Goal: Communication & Community: Participate in discussion

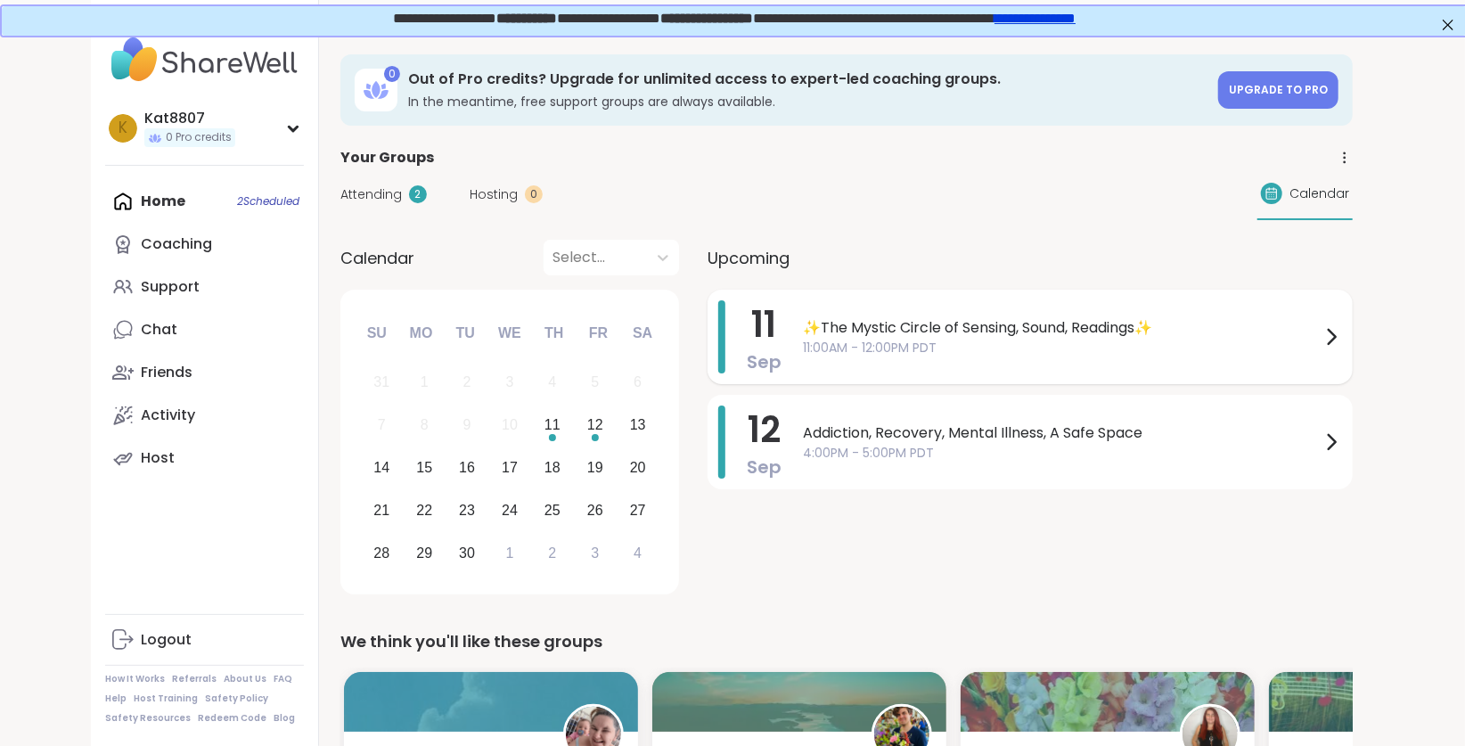
click at [861, 356] on span "11:00AM - 12:00PM PDT" at bounding box center [1062, 348] width 518 height 19
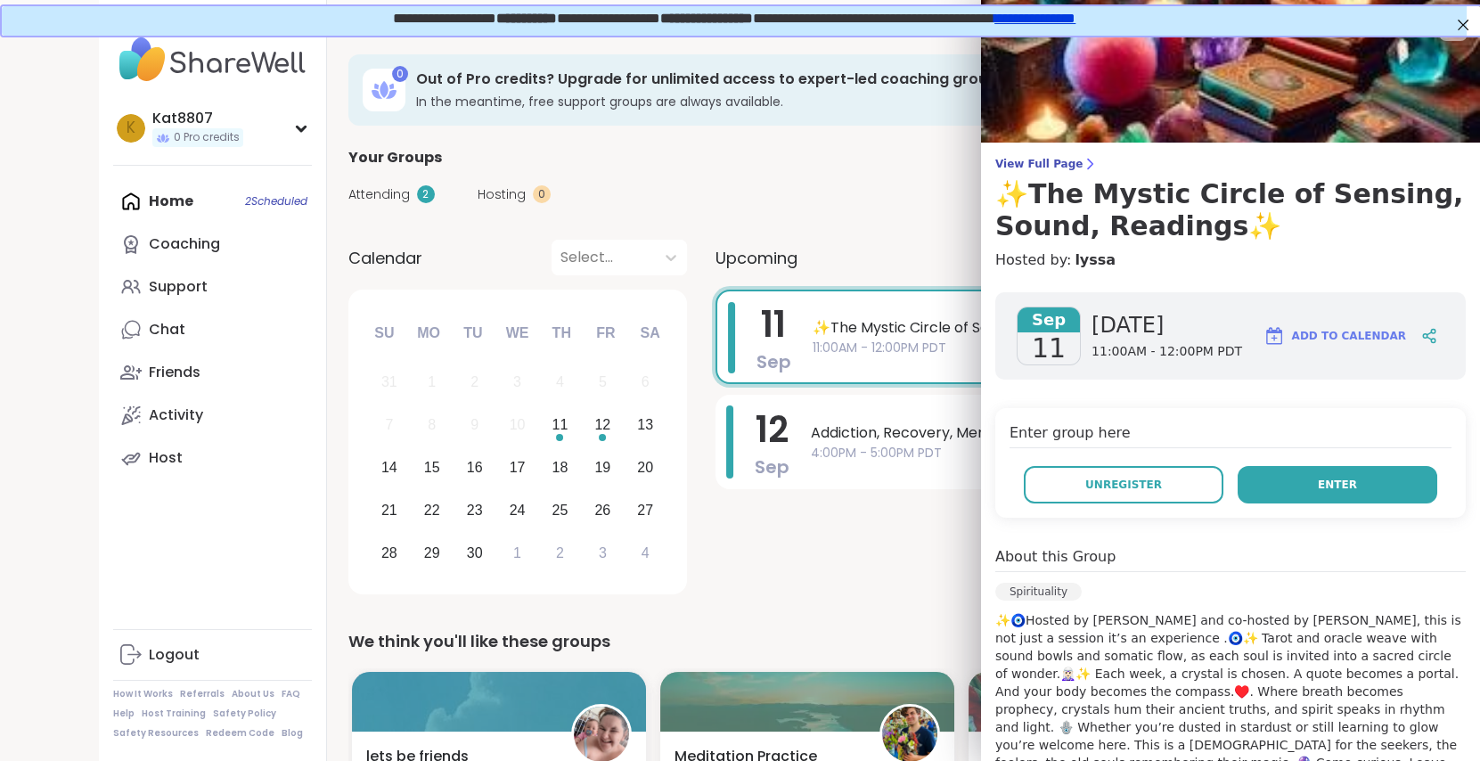
click at [1242, 482] on button "Enter" at bounding box center [1338, 484] width 200 height 37
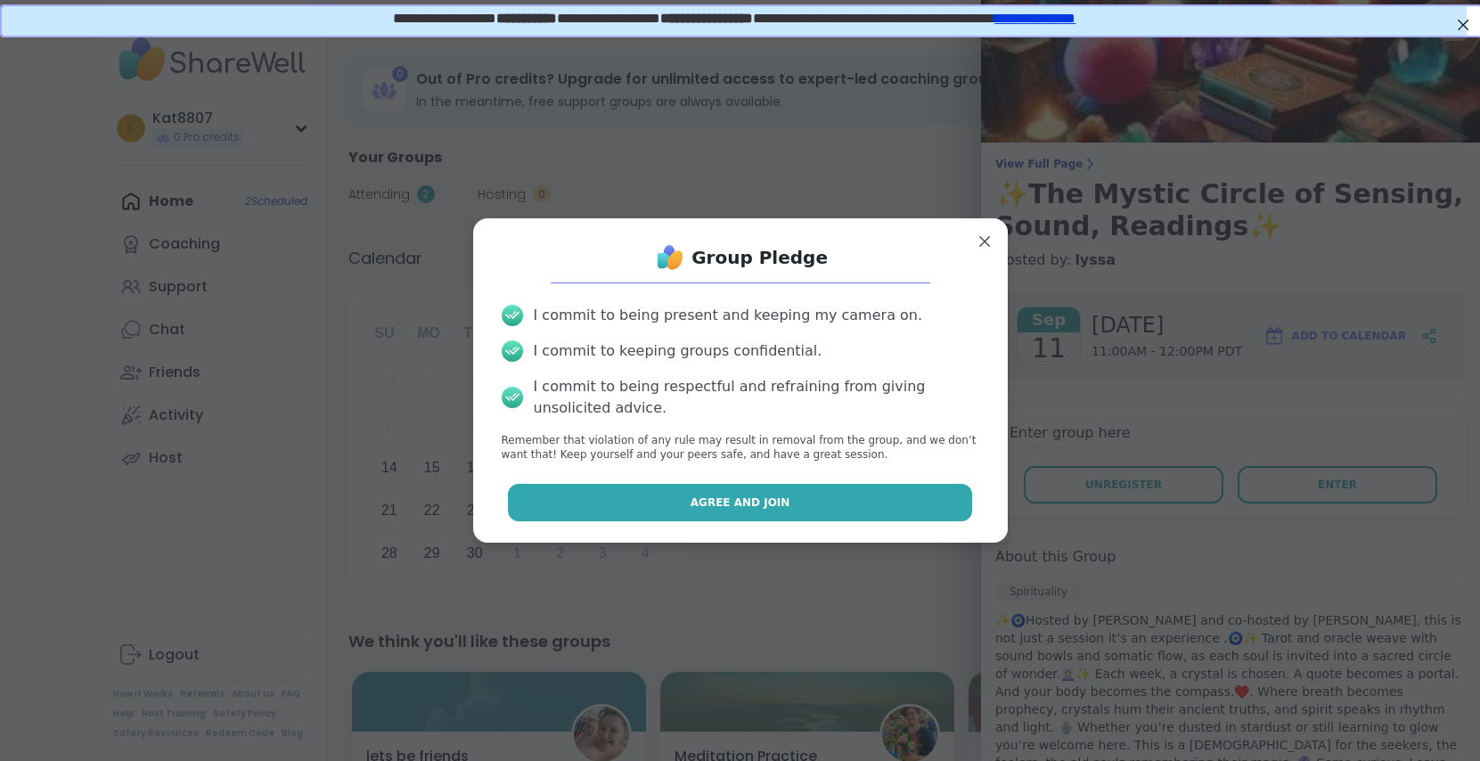
click at [933, 506] on button "Agree and Join" at bounding box center [740, 502] width 464 height 37
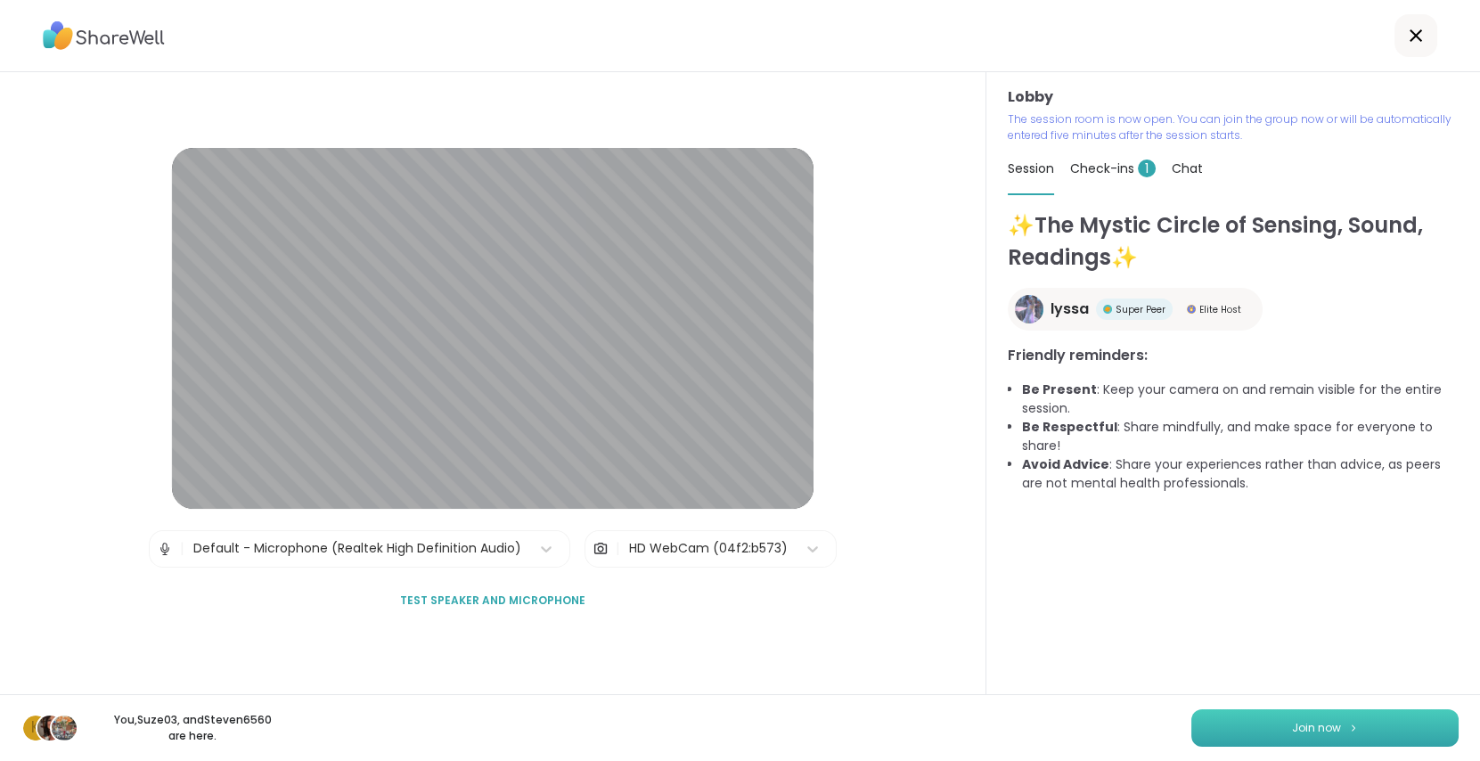
click at [1327, 727] on button "Join now" at bounding box center [1324, 727] width 267 height 37
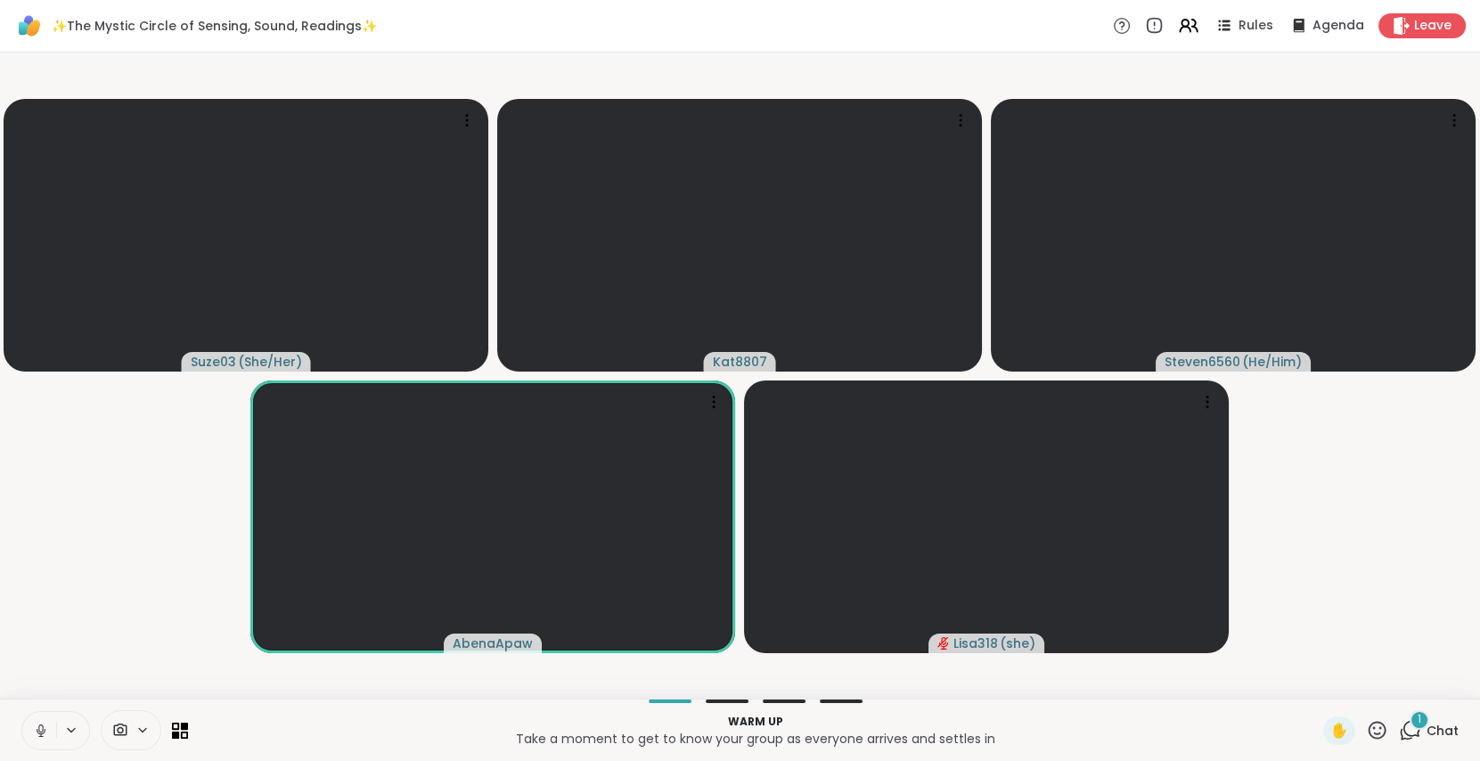
click at [34, 730] on icon at bounding box center [41, 731] width 16 height 16
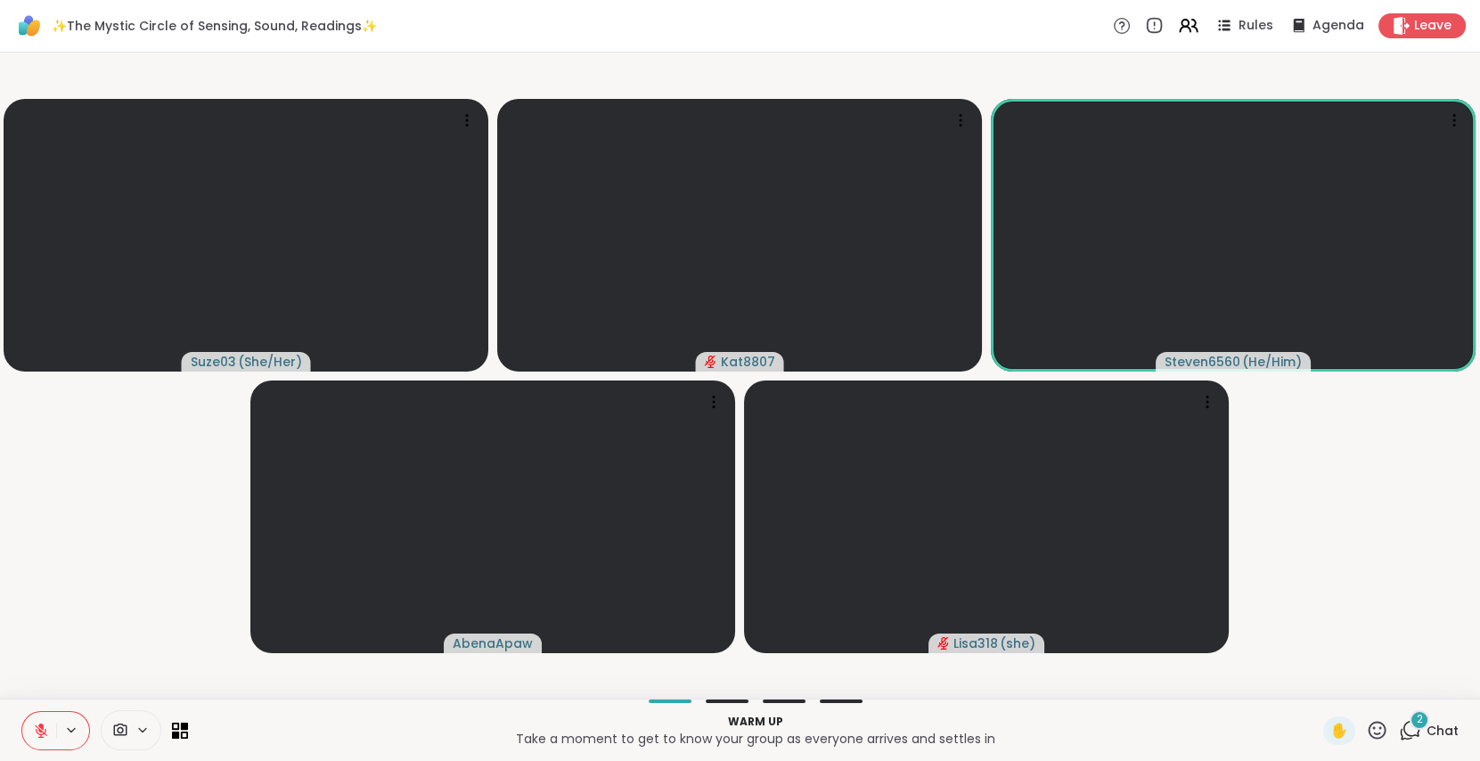
click at [43, 732] on icon at bounding box center [41, 731] width 12 height 12
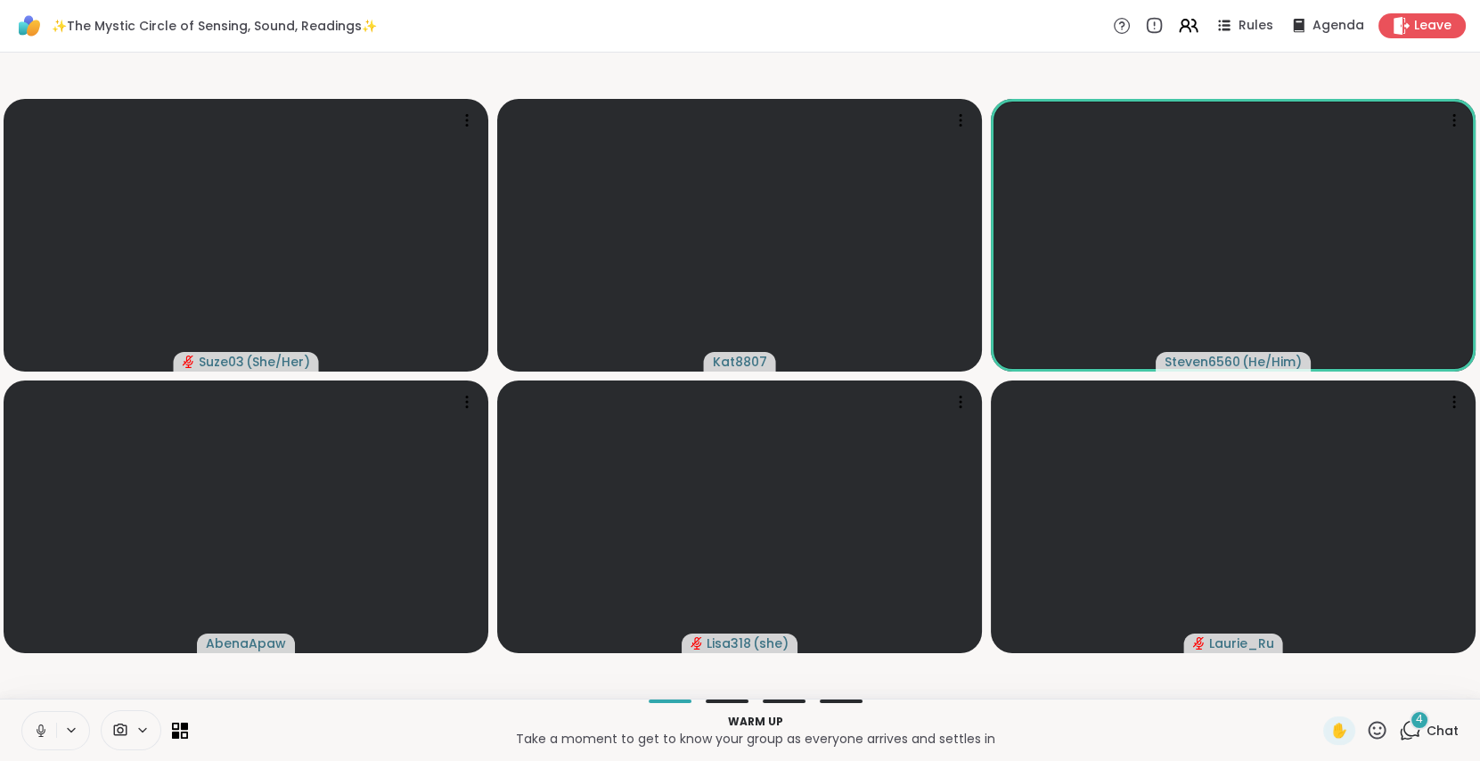
click at [43, 732] on icon at bounding box center [41, 731] width 16 height 16
click at [1404, 726] on icon at bounding box center [1412, 729] width 17 height 16
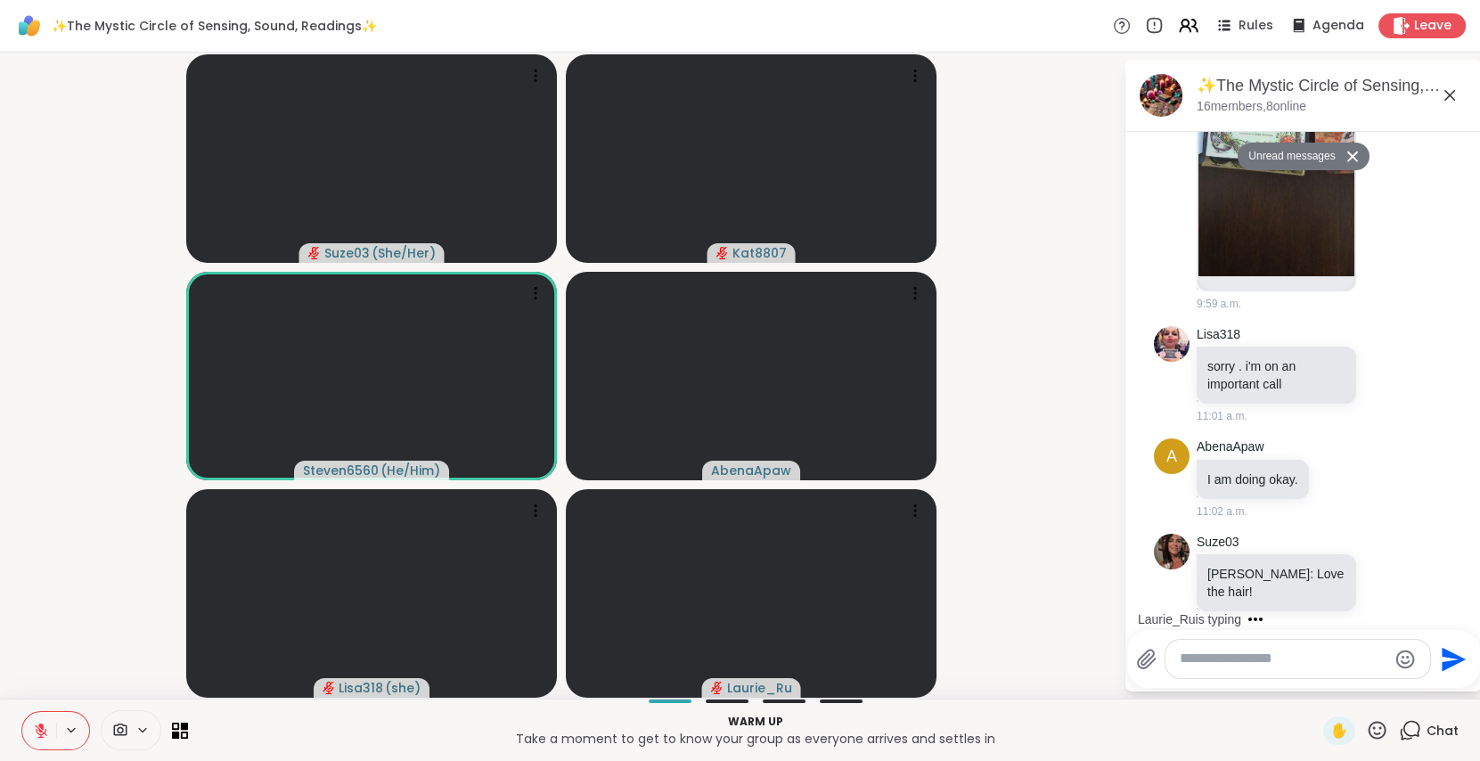
scroll to position [463, 0]
click at [1224, 667] on textarea "Type your message" at bounding box center [1284, 659] width 208 height 19
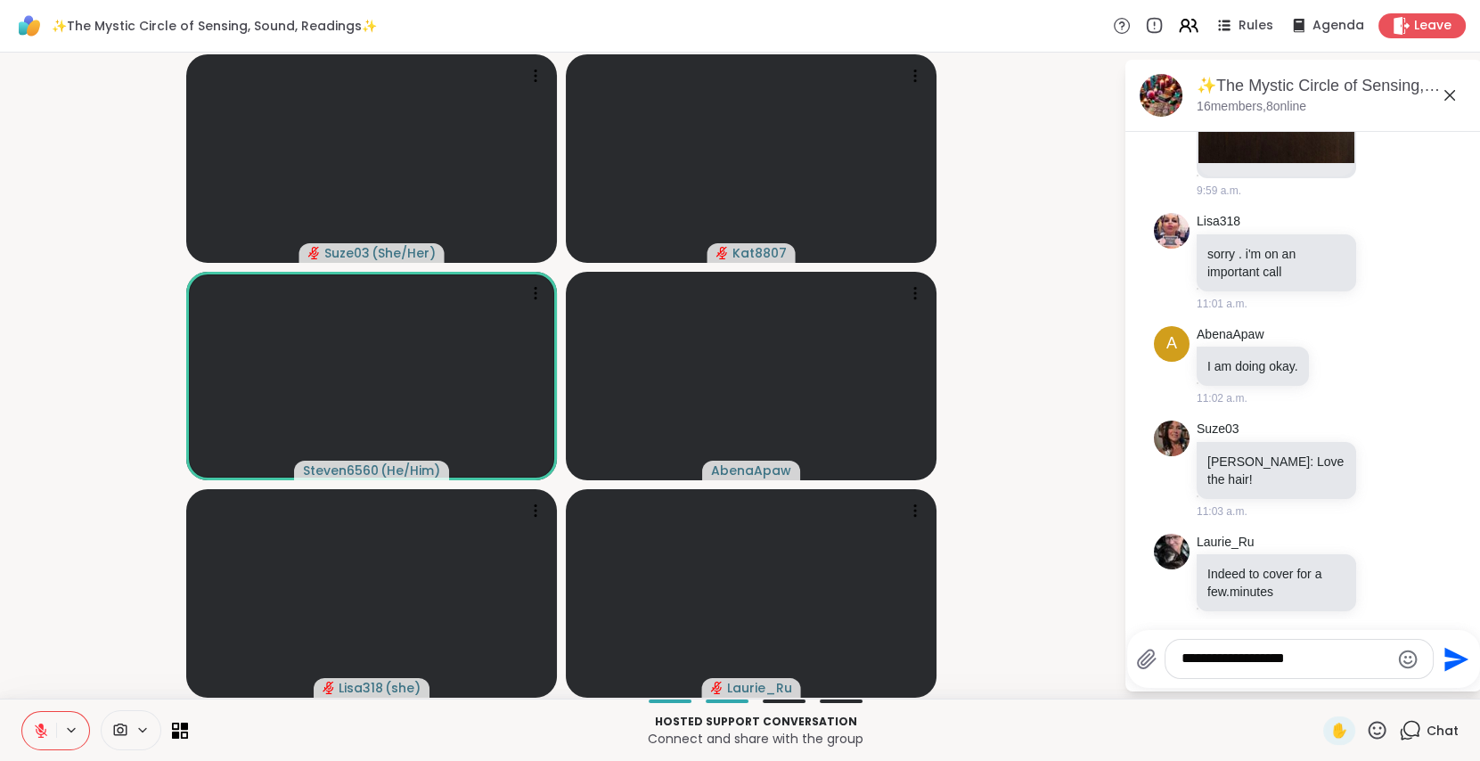
type textarea "**********"
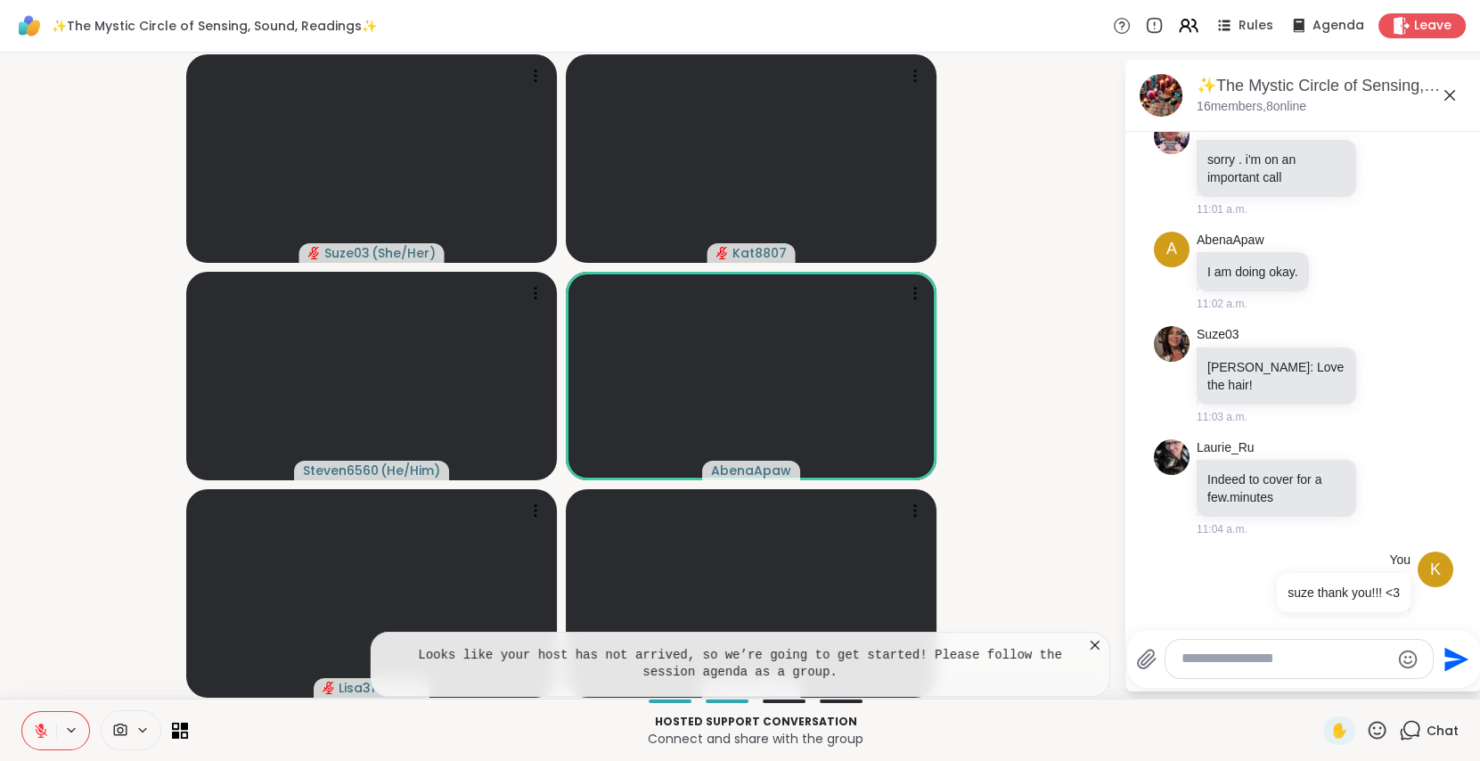
click at [37, 733] on icon at bounding box center [41, 731] width 16 height 16
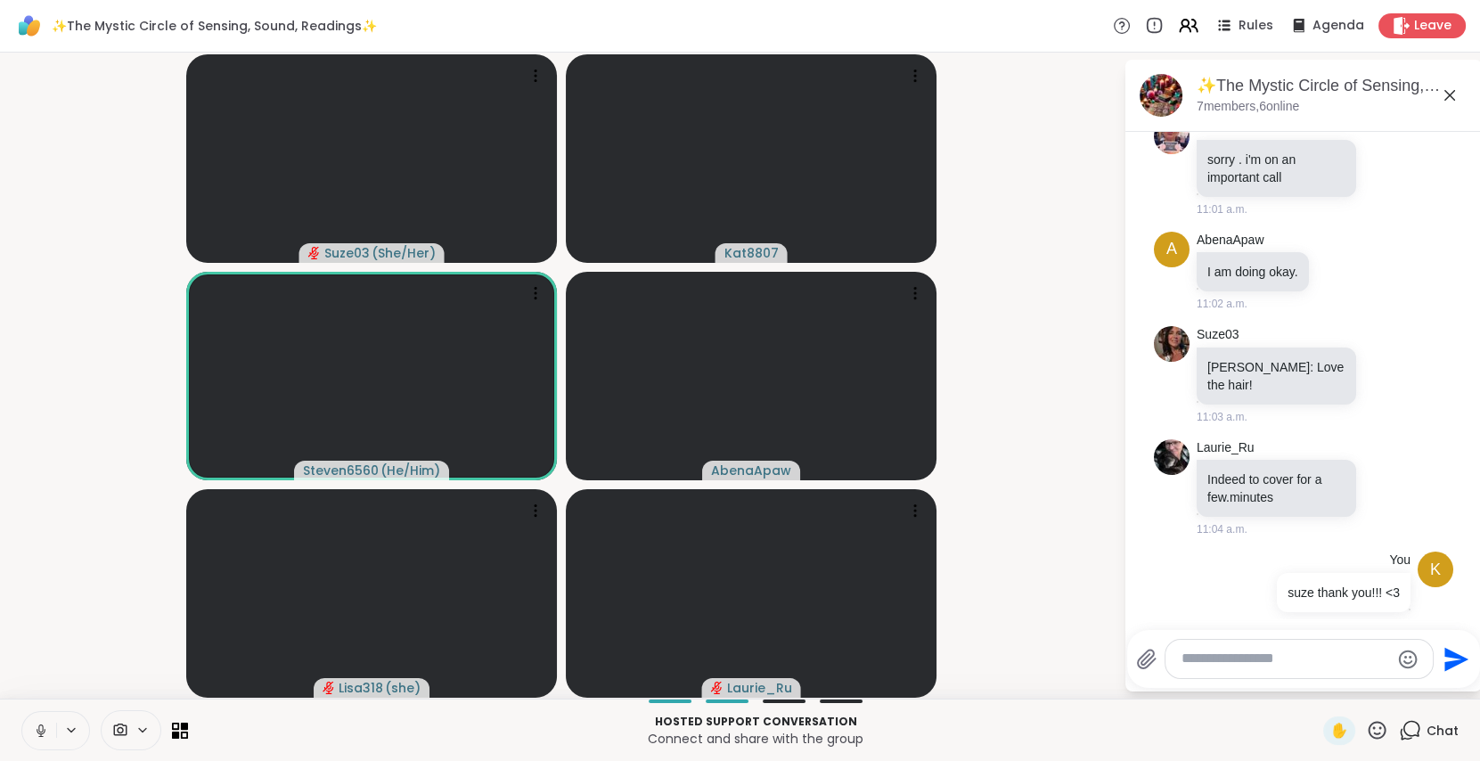
click at [37, 733] on icon at bounding box center [41, 731] width 16 height 16
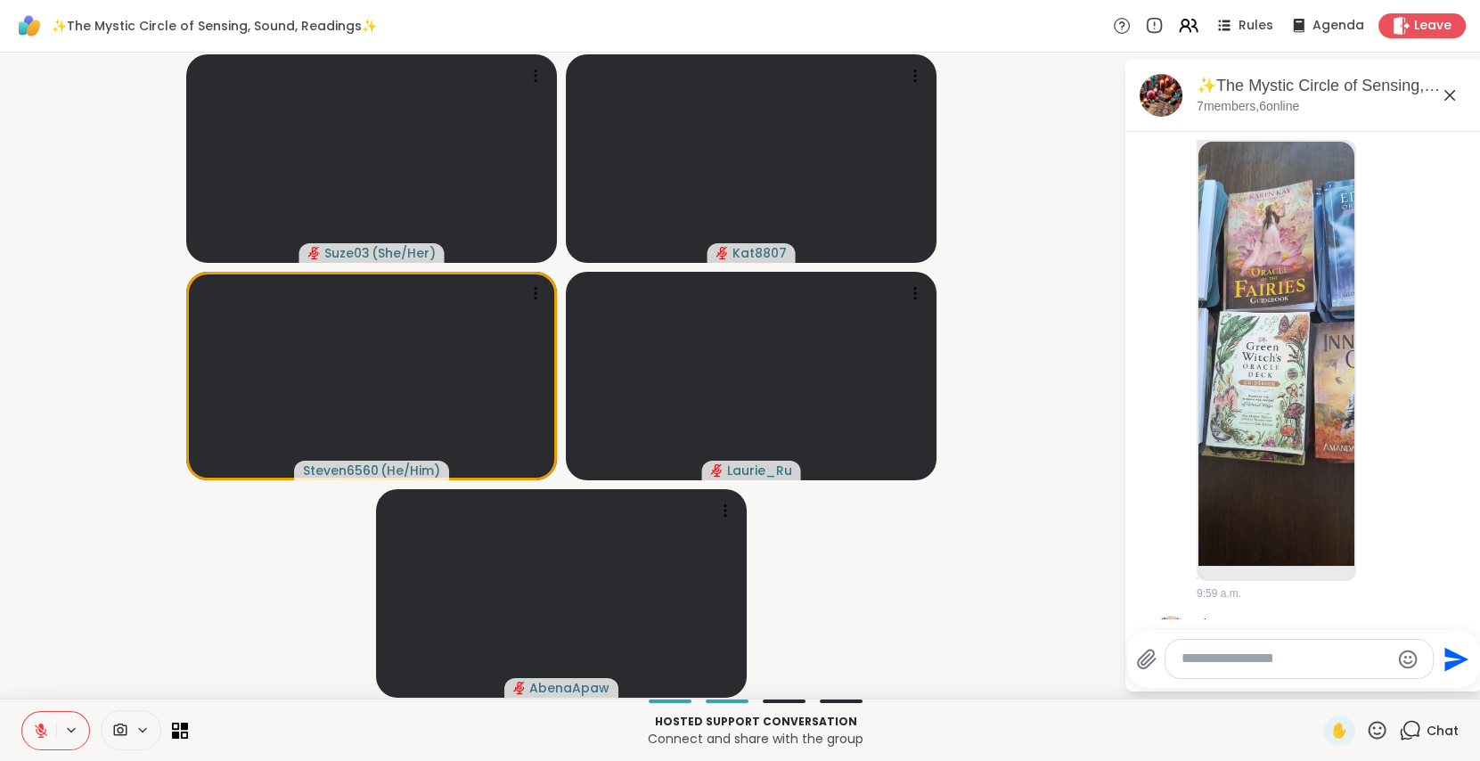
scroll to position [0, 0]
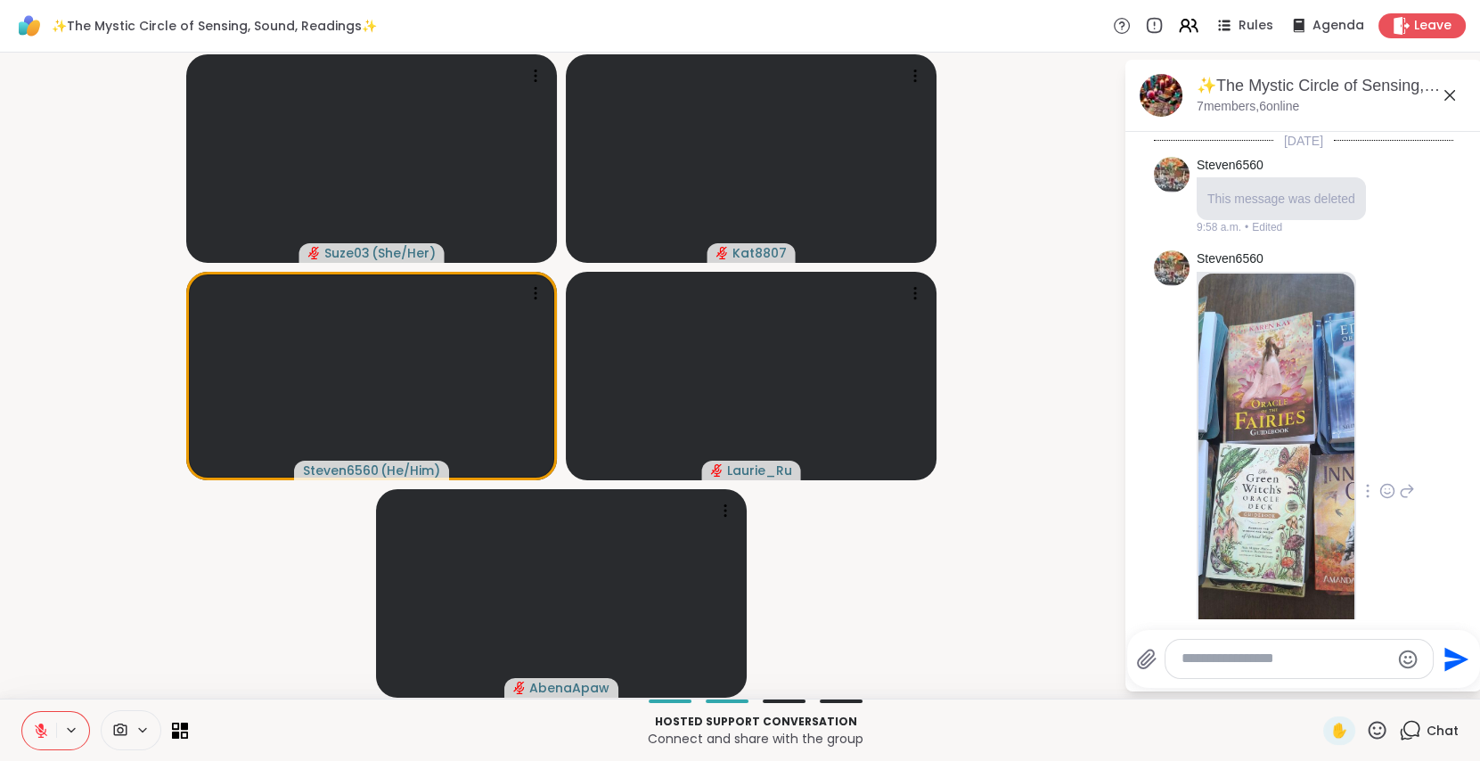
click at [1250, 391] on img at bounding box center [1277, 486] width 156 height 424
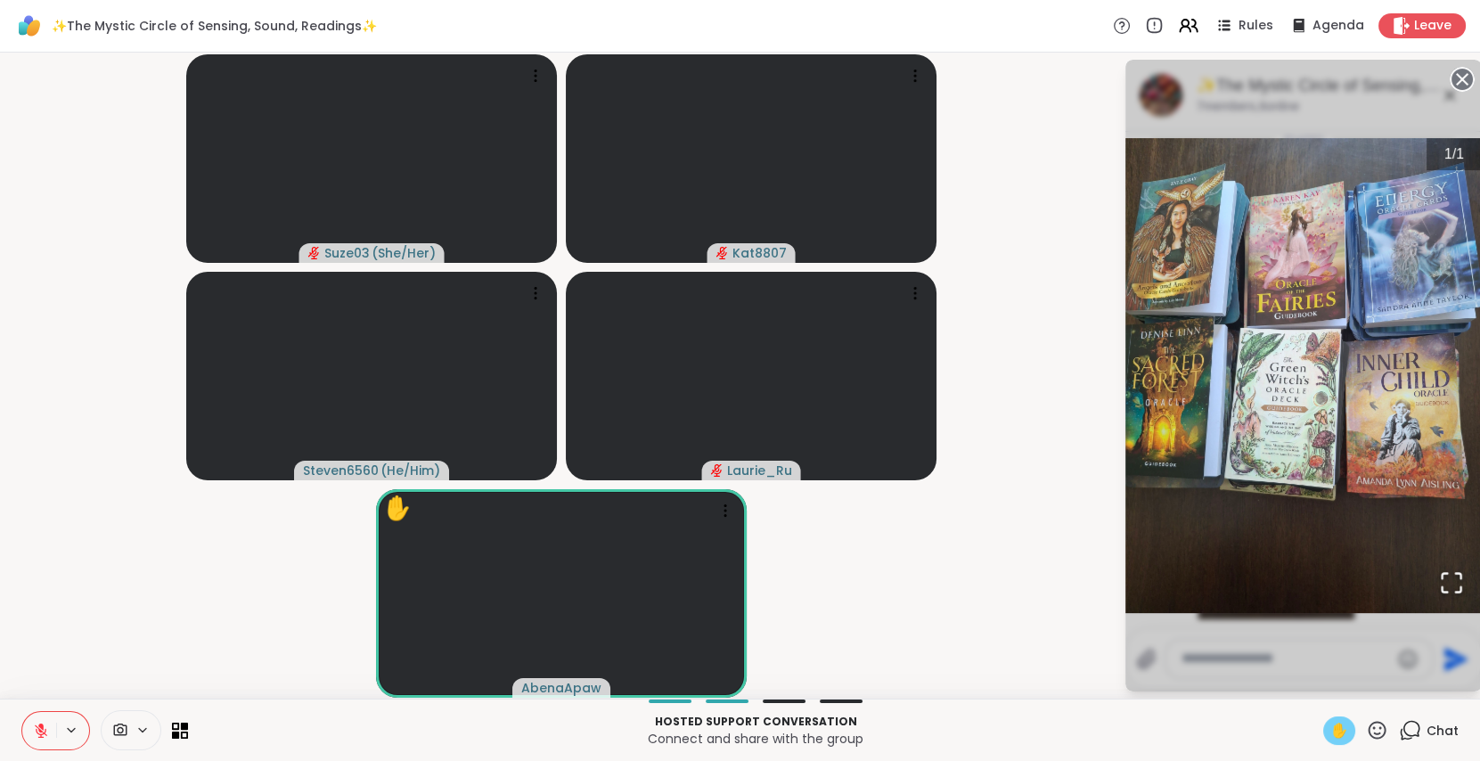
click at [1331, 733] on span "✋" at bounding box center [1340, 730] width 18 height 21
click at [1366, 731] on icon at bounding box center [1377, 730] width 22 height 22
click at [1316, 681] on span "❤️" at bounding box center [1325, 683] width 18 height 21
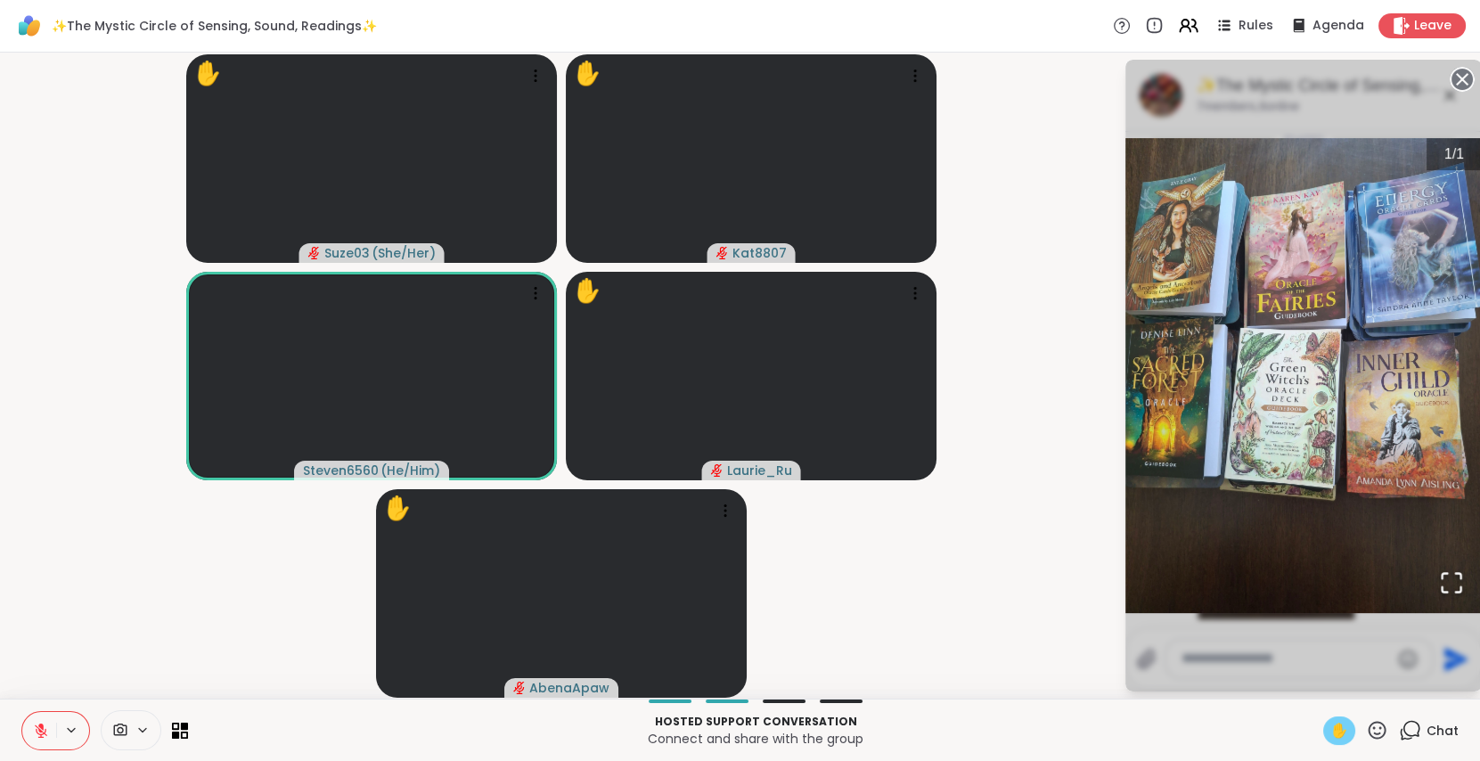
click at [35, 736] on icon at bounding box center [41, 731] width 16 height 16
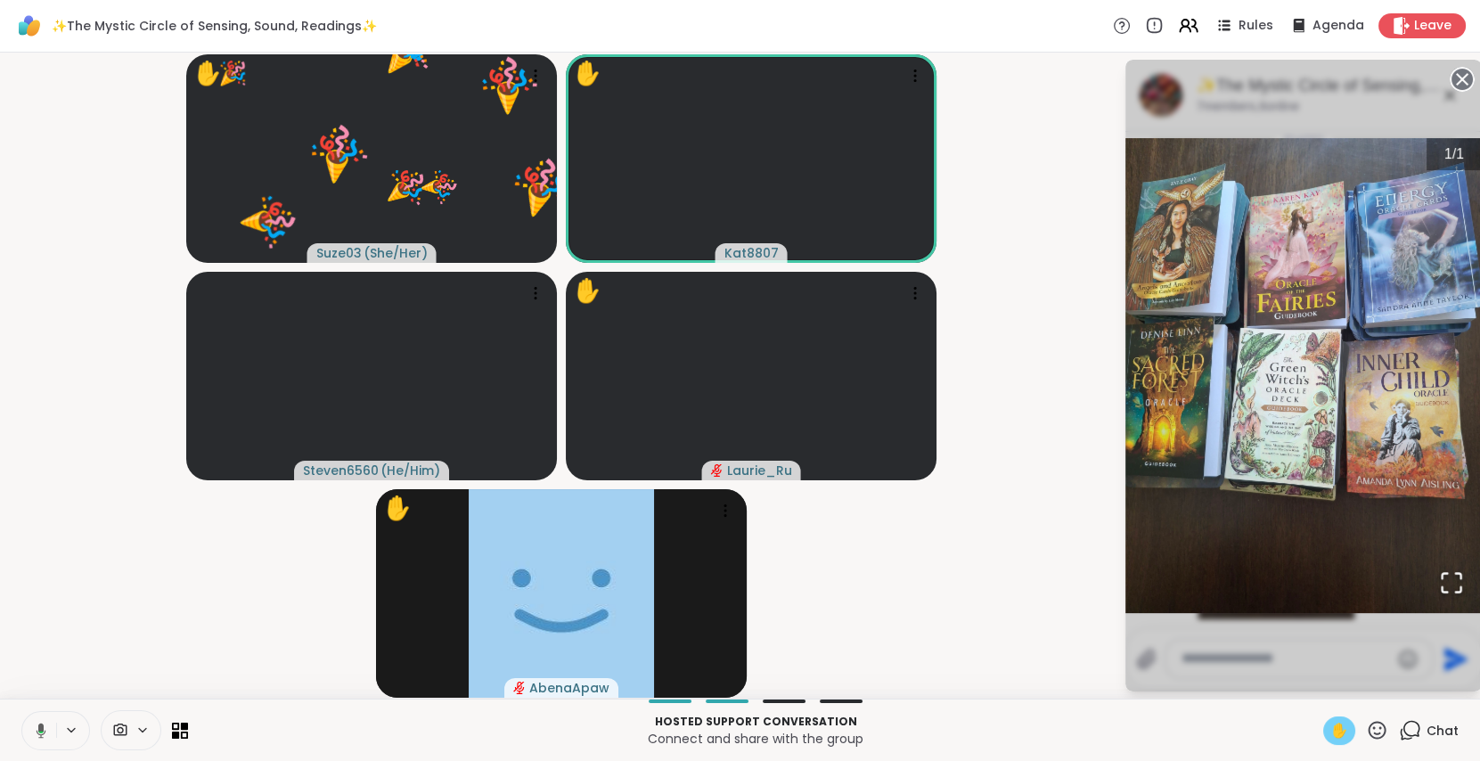
click at [35, 736] on icon at bounding box center [38, 731] width 16 height 16
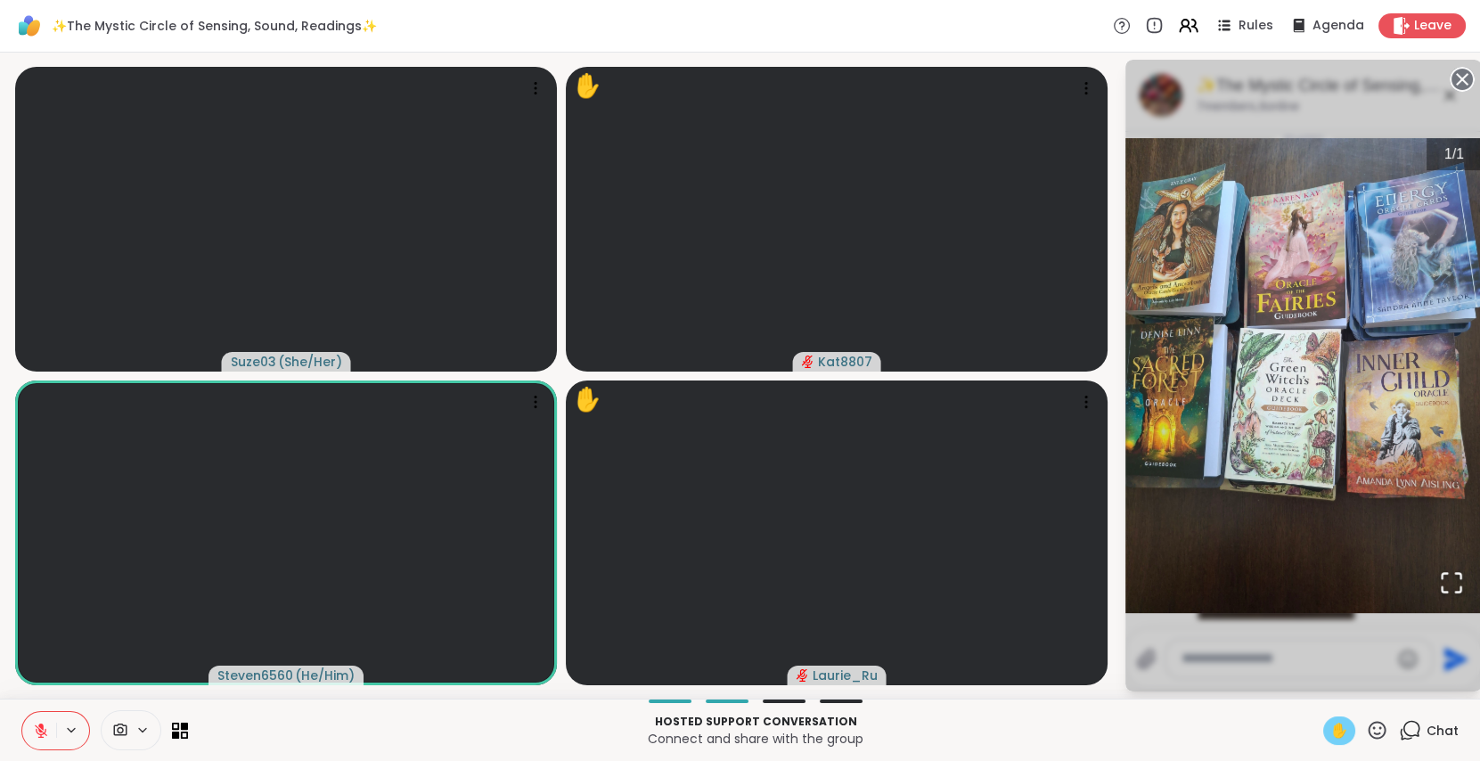
click at [1331, 728] on span "✋" at bounding box center [1340, 730] width 18 height 21
click at [1366, 730] on icon at bounding box center [1377, 730] width 22 height 22
click at [1457, 80] on circle at bounding box center [1462, 79] width 21 height 21
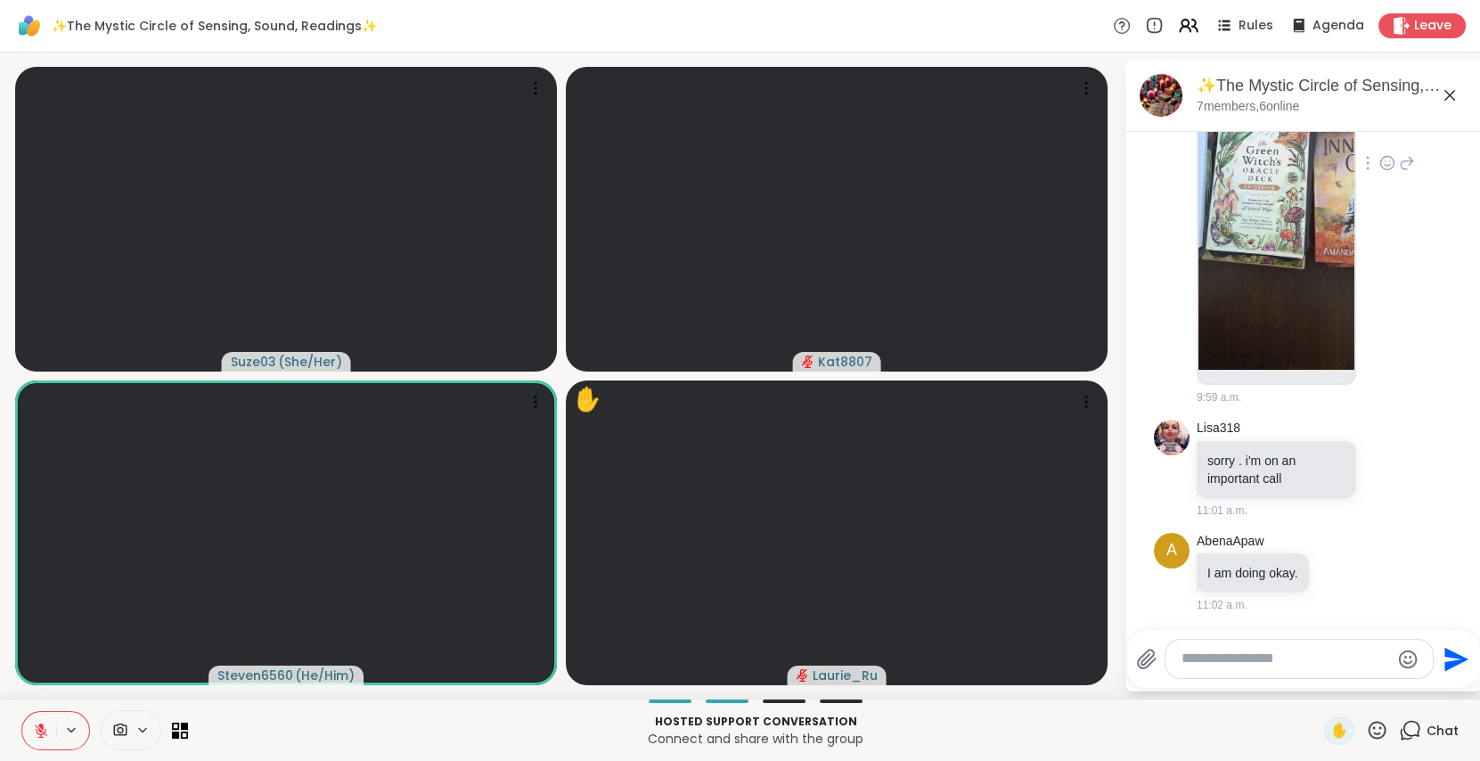
scroll to position [872, 0]
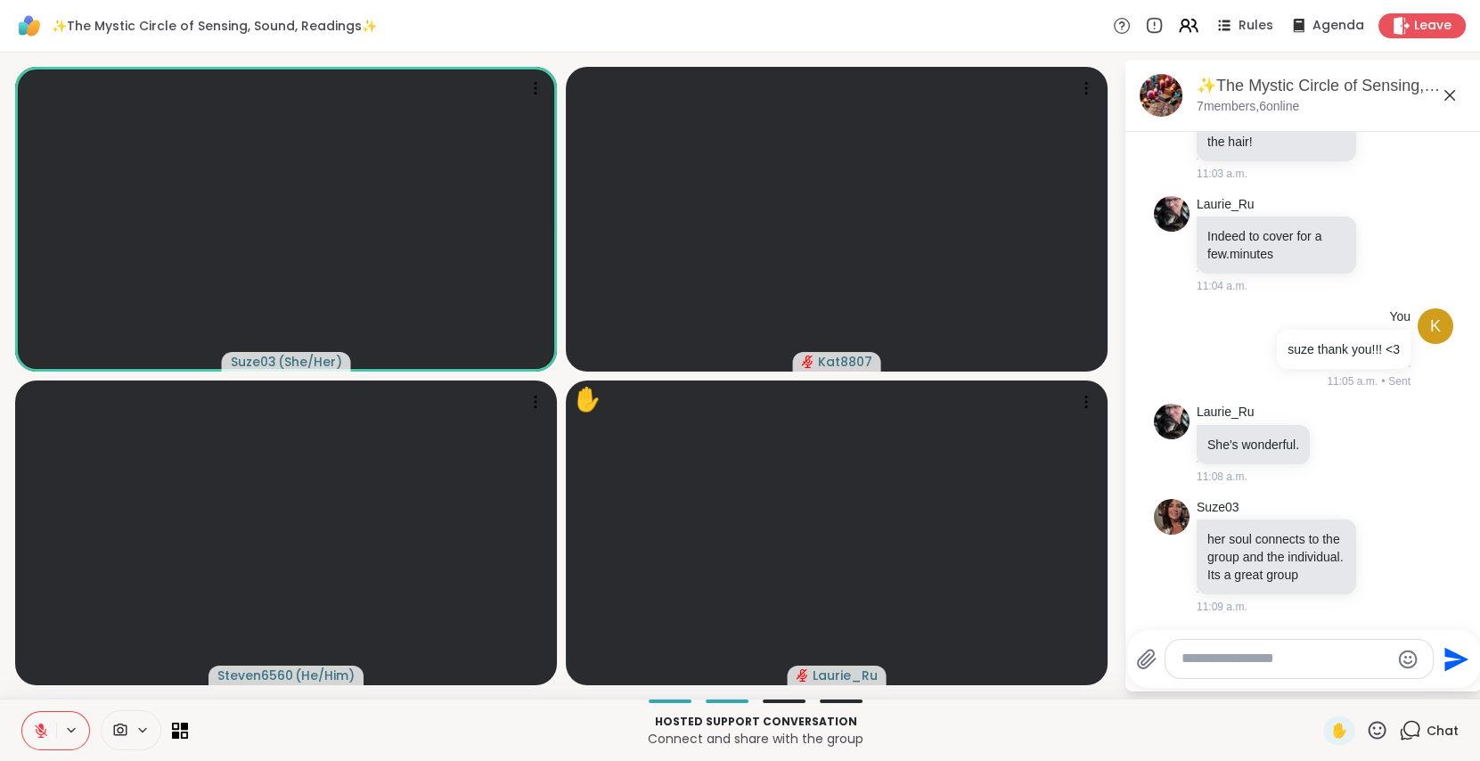
click at [1369, 733] on icon at bounding box center [1377, 730] width 22 height 22
click at [1316, 684] on span "❤️" at bounding box center [1325, 683] width 18 height 21
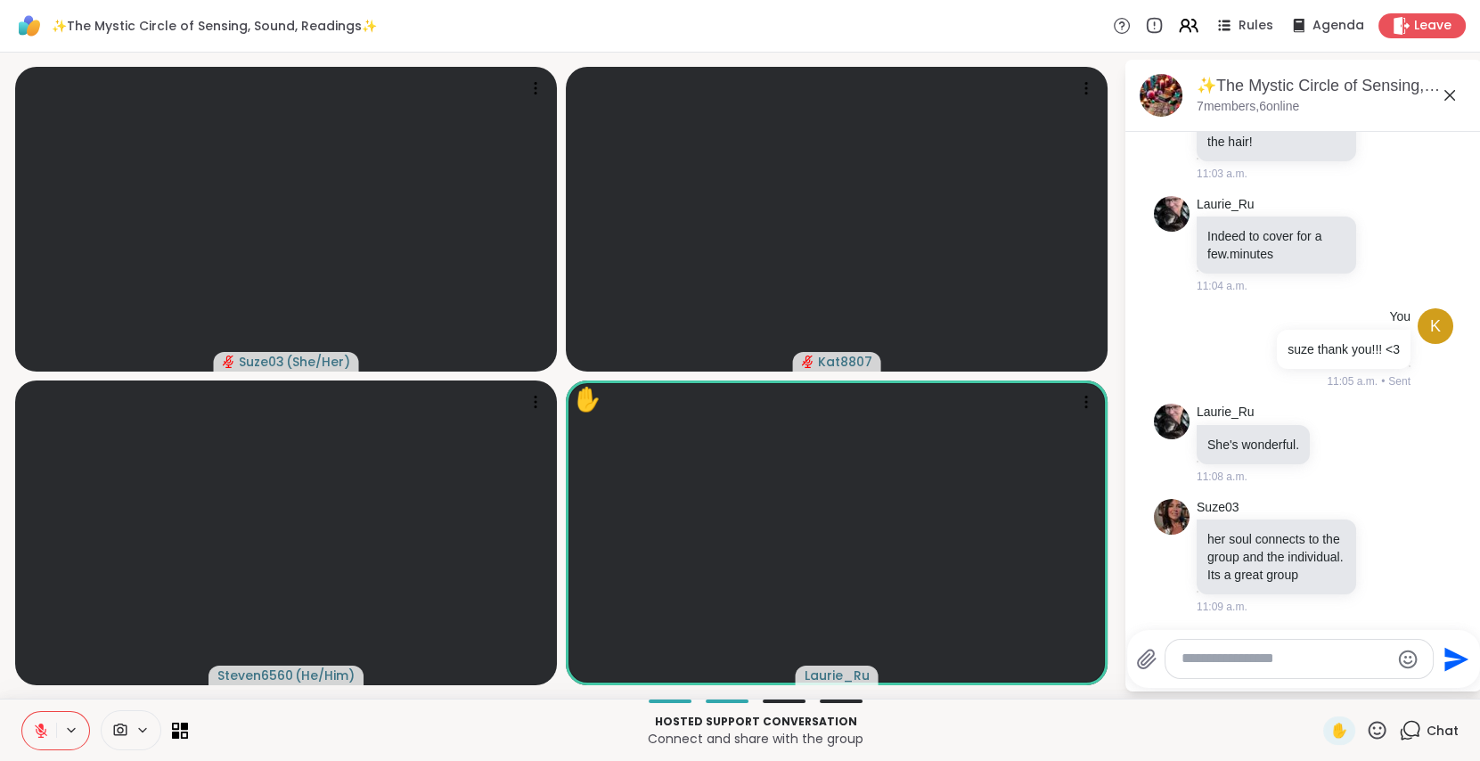
click at [1366, 726] on icon at bounding box center [1377, 730] width 22 height 22
click at [1316, 680] on span "❤️" at bounding box center [1325, 683] width 18 height 21
drag, startPoint x: 1314, startPoint y: 757, endPoint x: 1429, endPoint y: 684, distance: 136.2
click at [1422, 686] on div "✨The Mystic Circle of Sensing, Sound, Readings✨ Rules Agenda Leave Suze03 ( She…" at bounding box center [740, 380] width 1480 height 761
drag, startPoint x: 1429, startPoint y: 684, endPoint x: 1354, endPoint y: 726, distance: 86.6
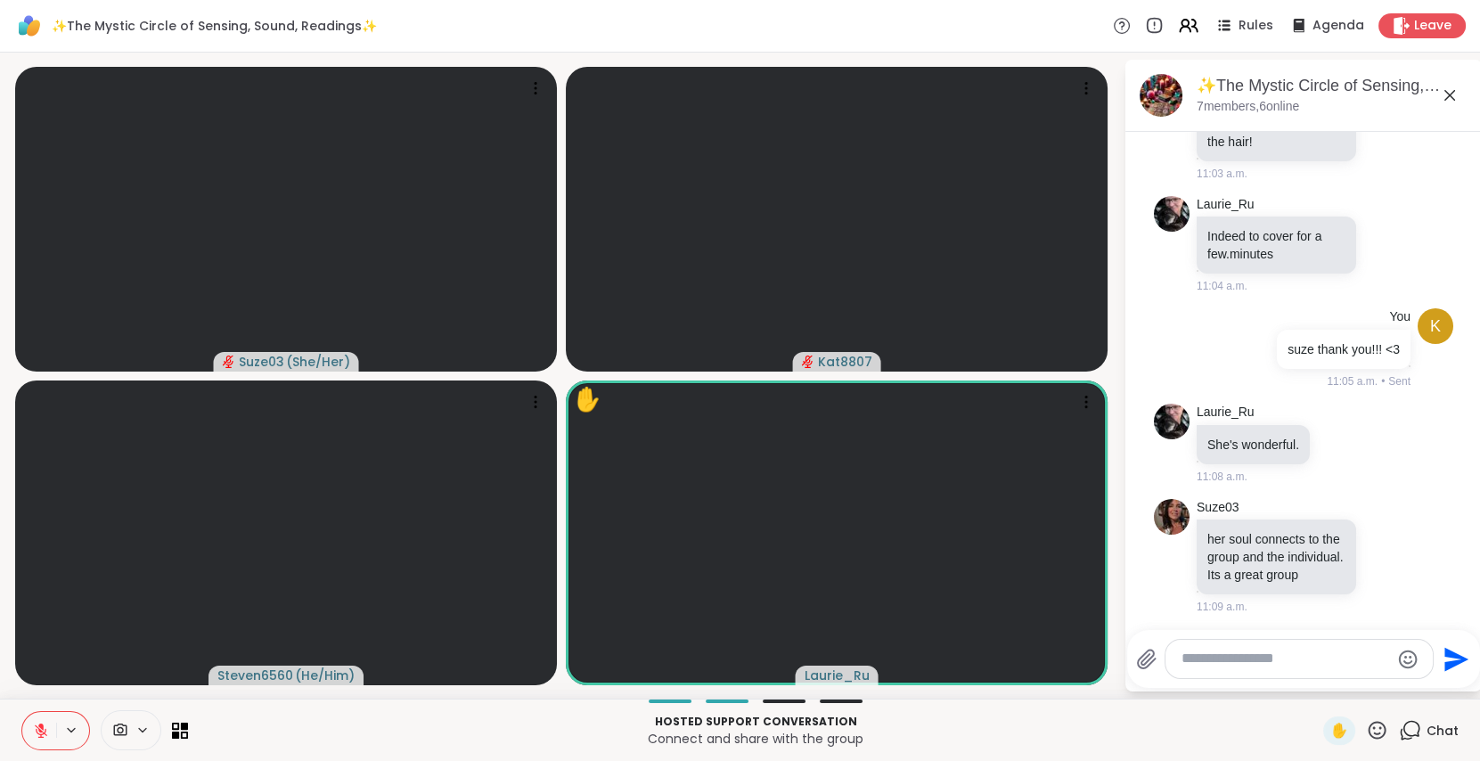
click at [1366, 726] on icon at bounding box center [1377, 730] width 22 height 22
click at [1316, 681] on span "❤️" at bounding box center [1325, 683] width 18 height 21
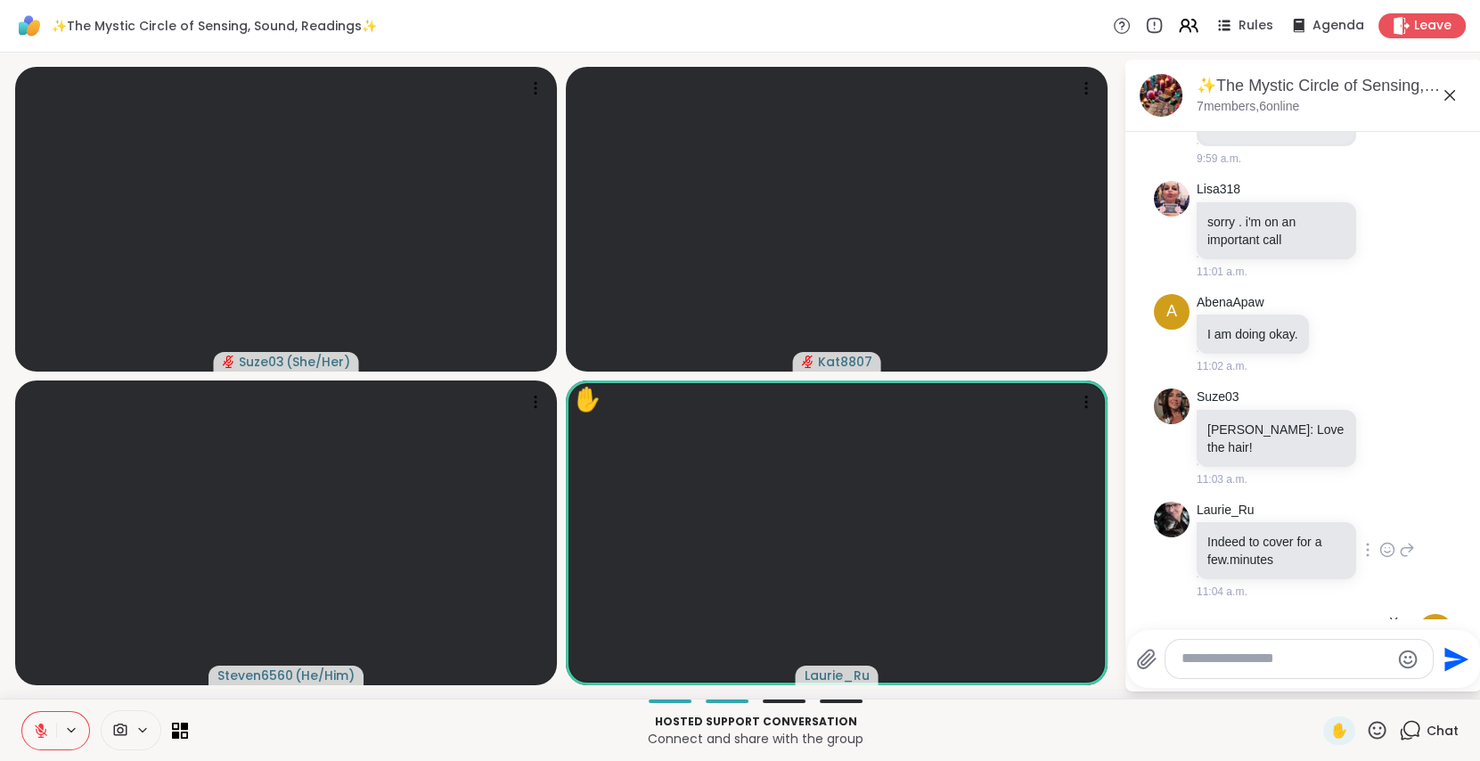
scroll to position [565, 0]
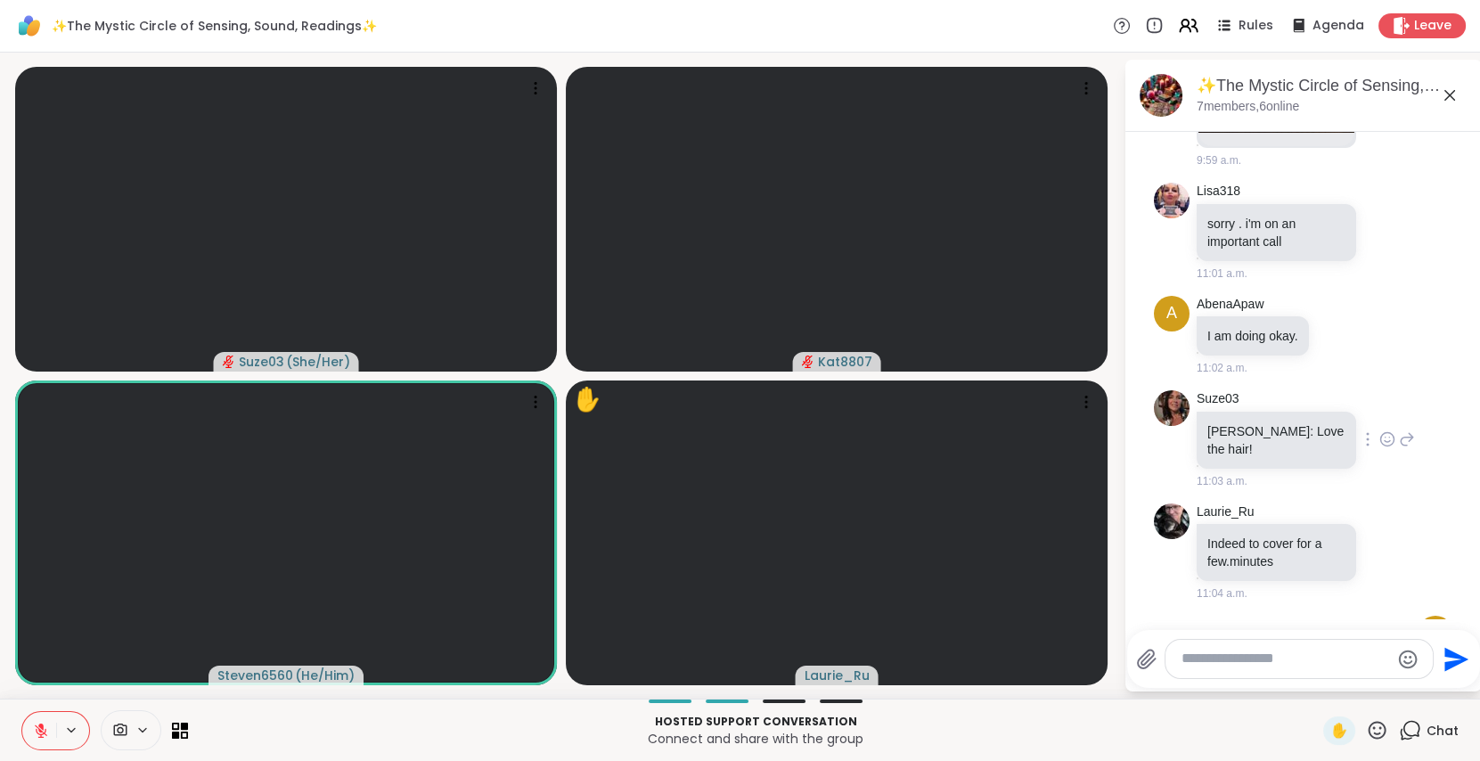
click at [1210, 383] on div "Suze03 Kat: Love the hair! 11:03 a.m." at bounding box center [1303, 439] width 299 height 113
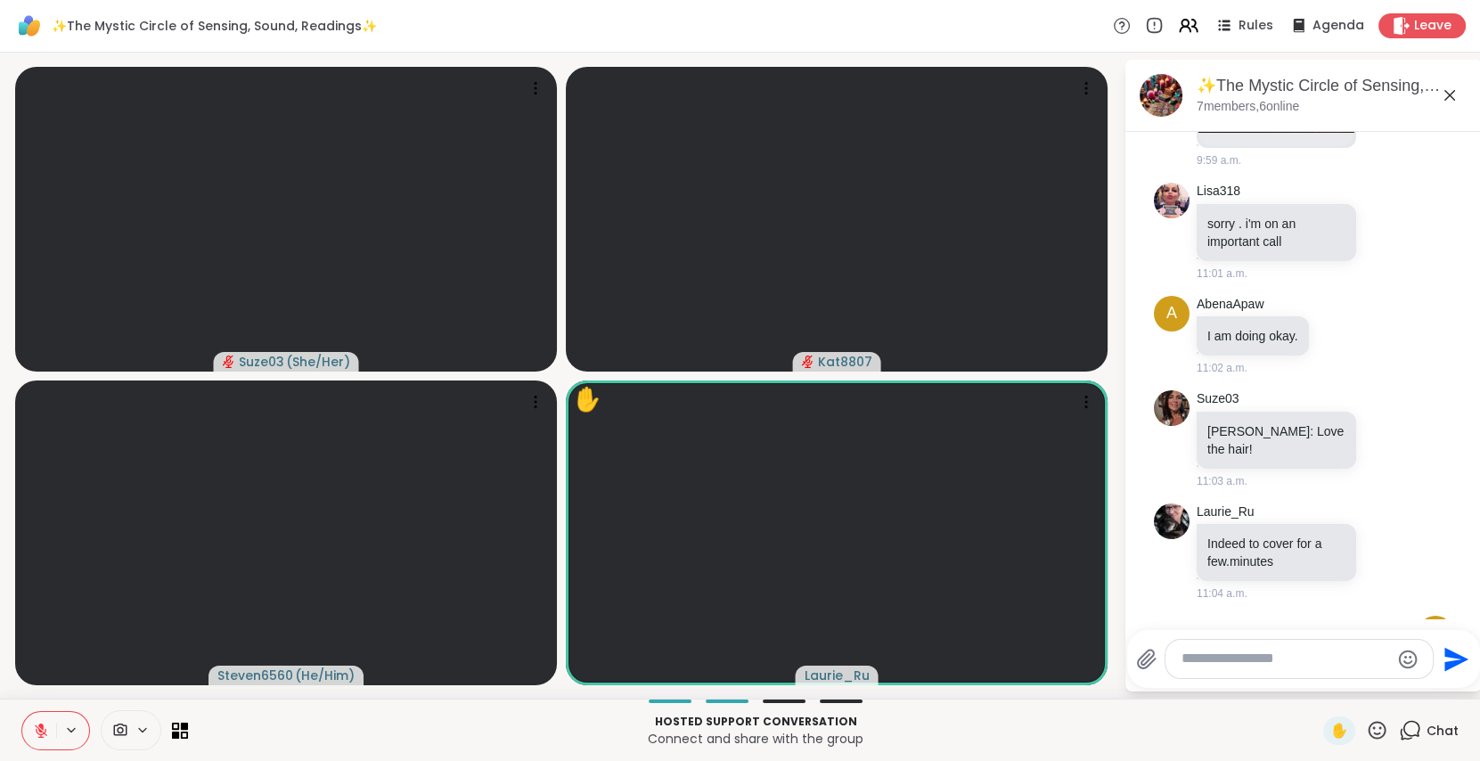
click at [1366, 732] on icon at bounding box center [1377, 730] width 22 height 22
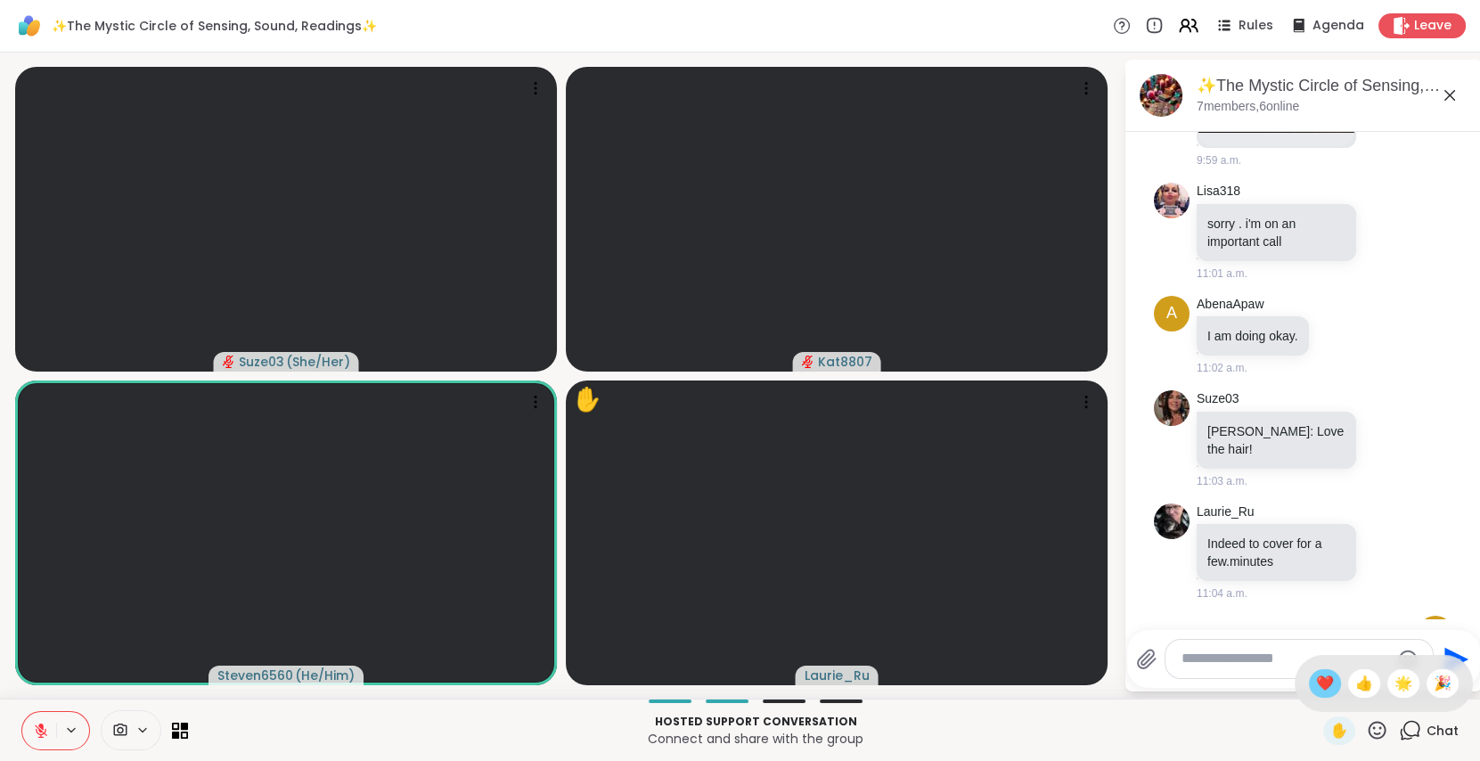
click at [1316, 691] on span "❤️" at bounding box center [1325, 683] width 18 height 21
click at [1345, 671] on div at bounding box center [1299, 659] width 267 height 38
click at [1281, 662] on textarea "Type your message" at bounding box center [1286, 659] width 208 height 19
type textarea "**********"
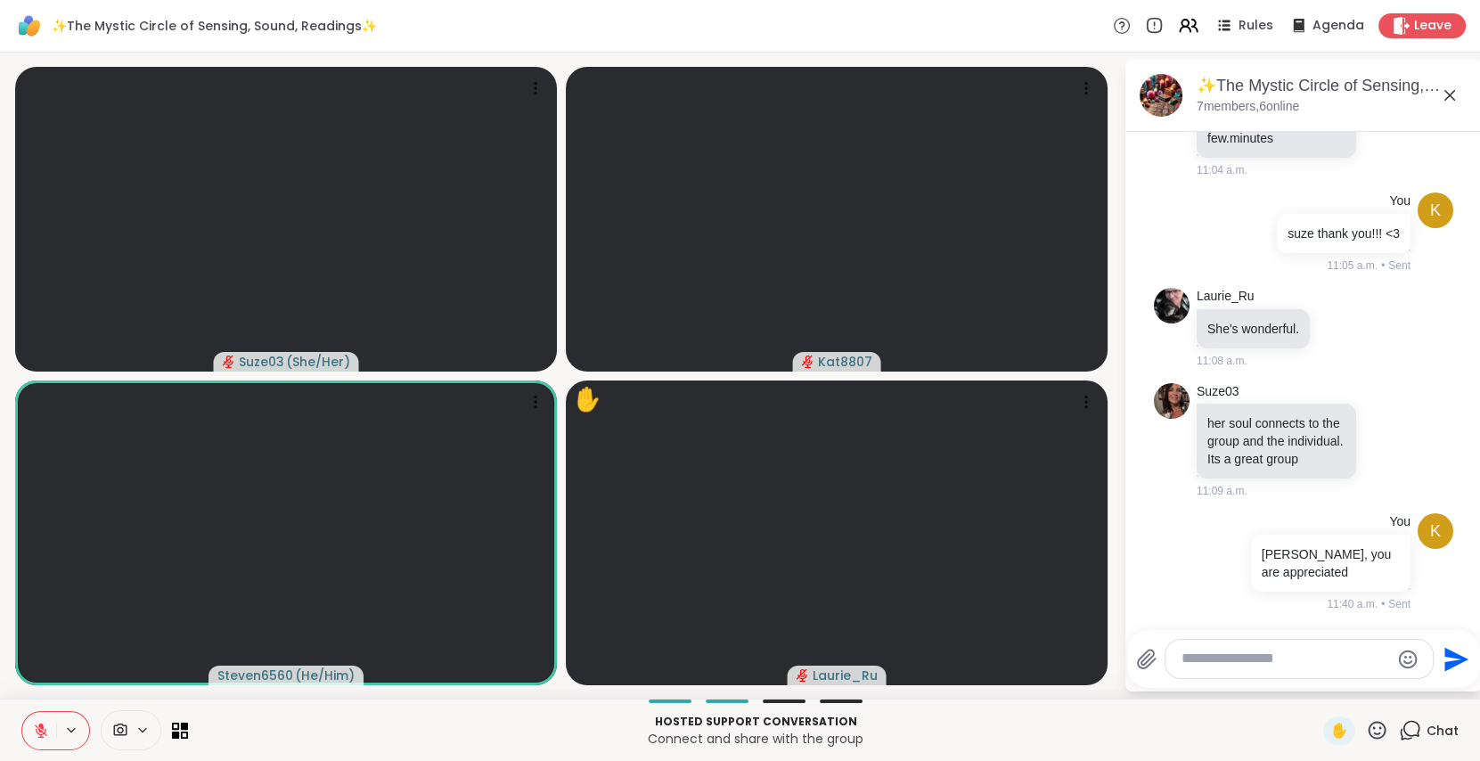
scroll to position [985, 0]
click at [36, 725] on icon at bounding box center [41, 731] width 12 height 12
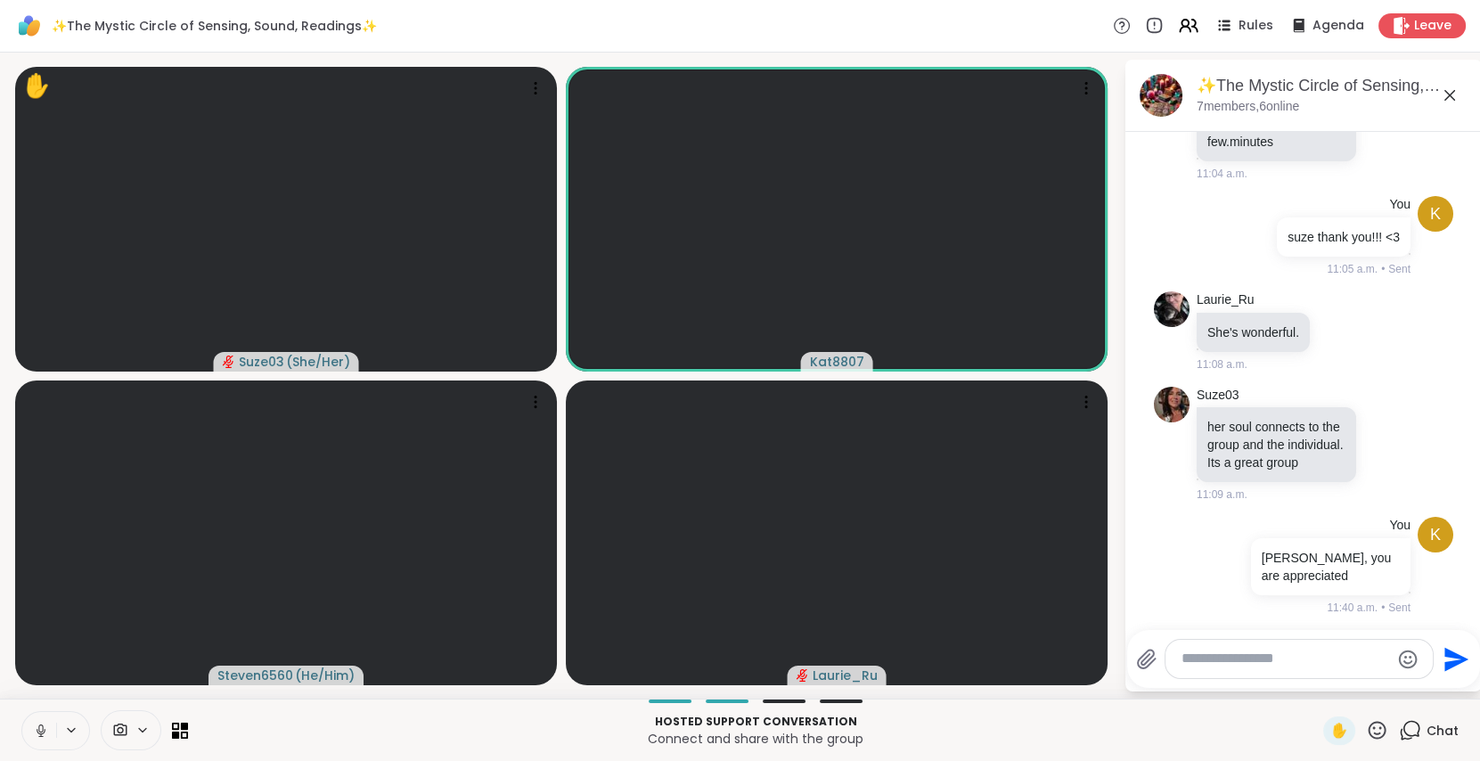
scroll to position [1079, 0]
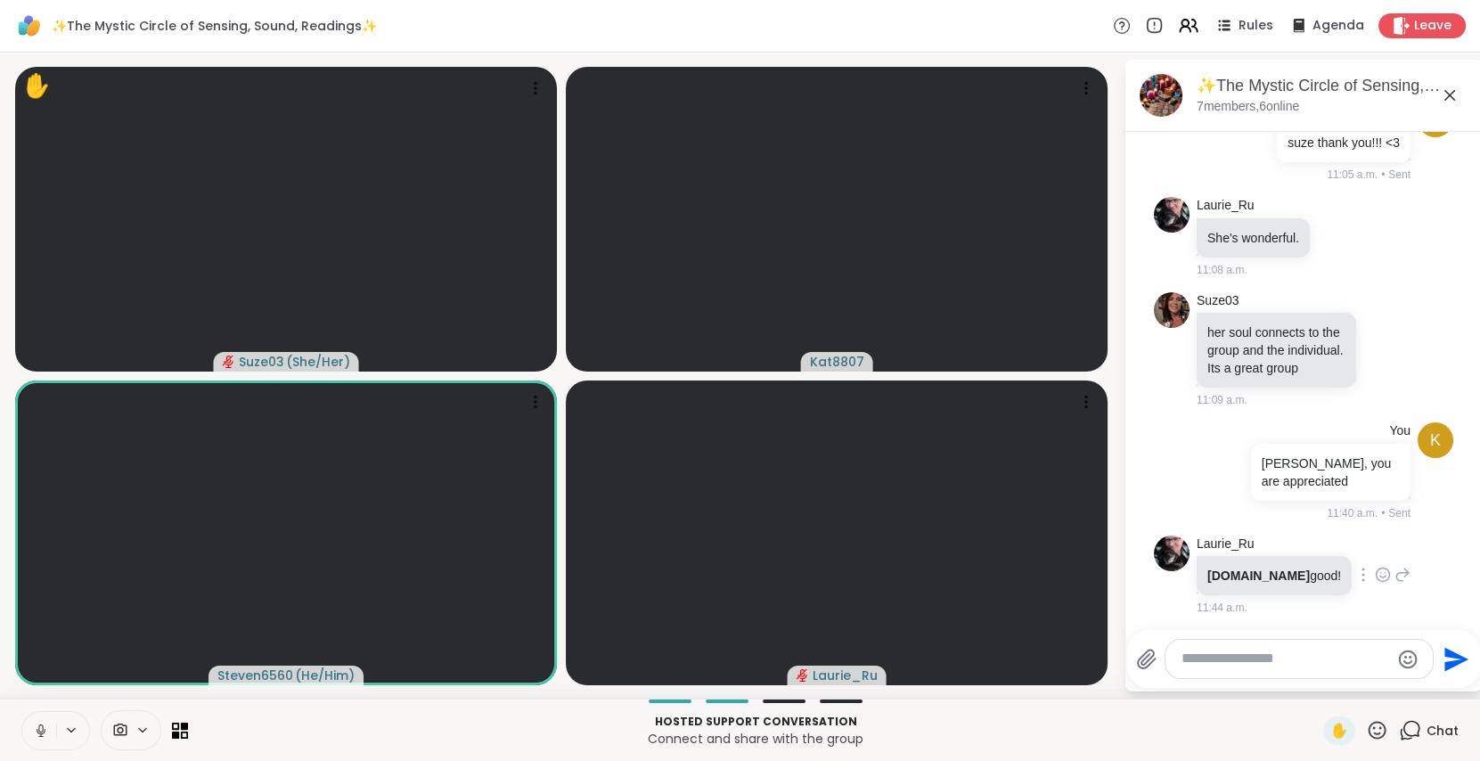
click at [1380, 577] on icon at bounding box center [1382, 578] width 5 height 2
click at [1375, 545] on div "Select Reaction: Heart" at bounding box center [1383, 546] width 16 height 16
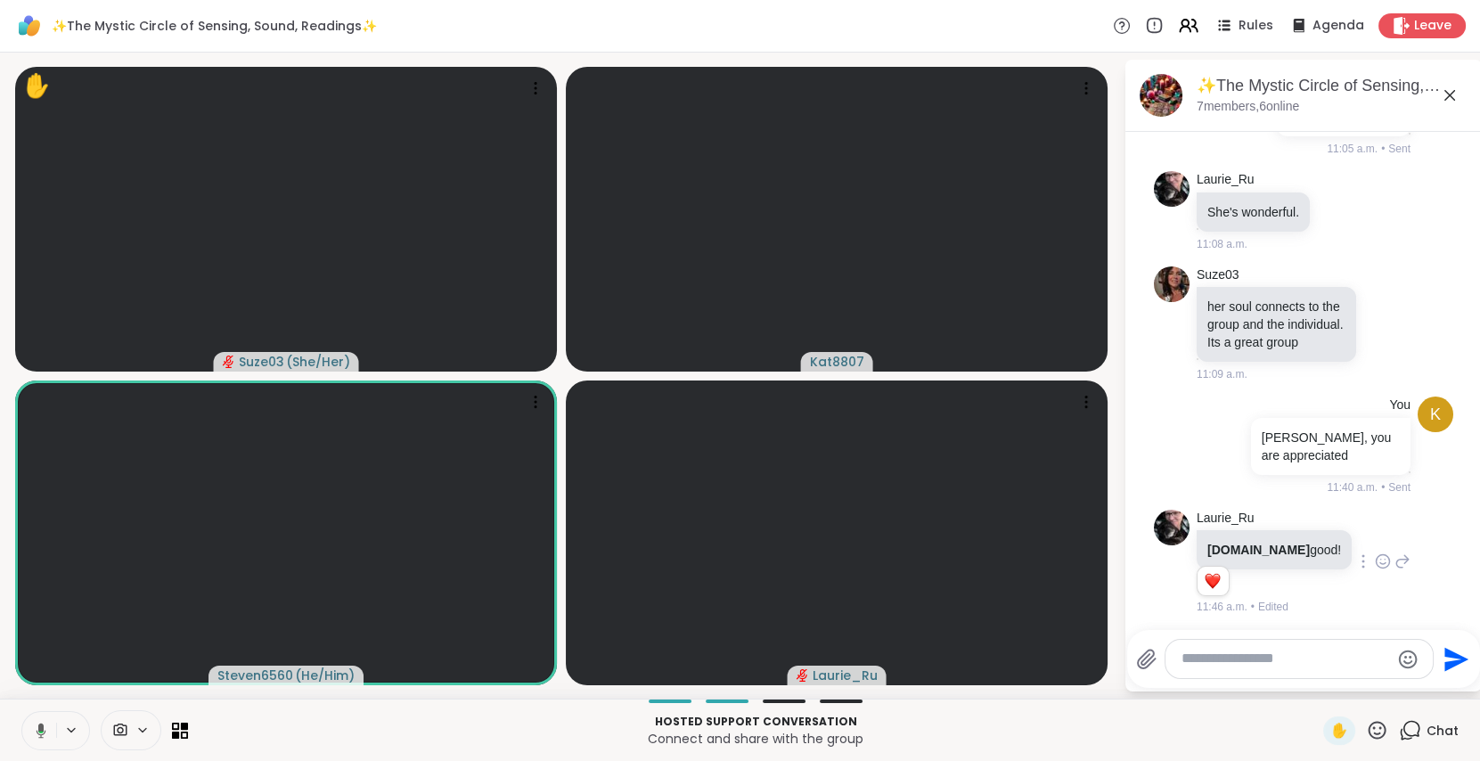
click at [43, 727] on icon at bounding box center [42, 730] width 10 height 15
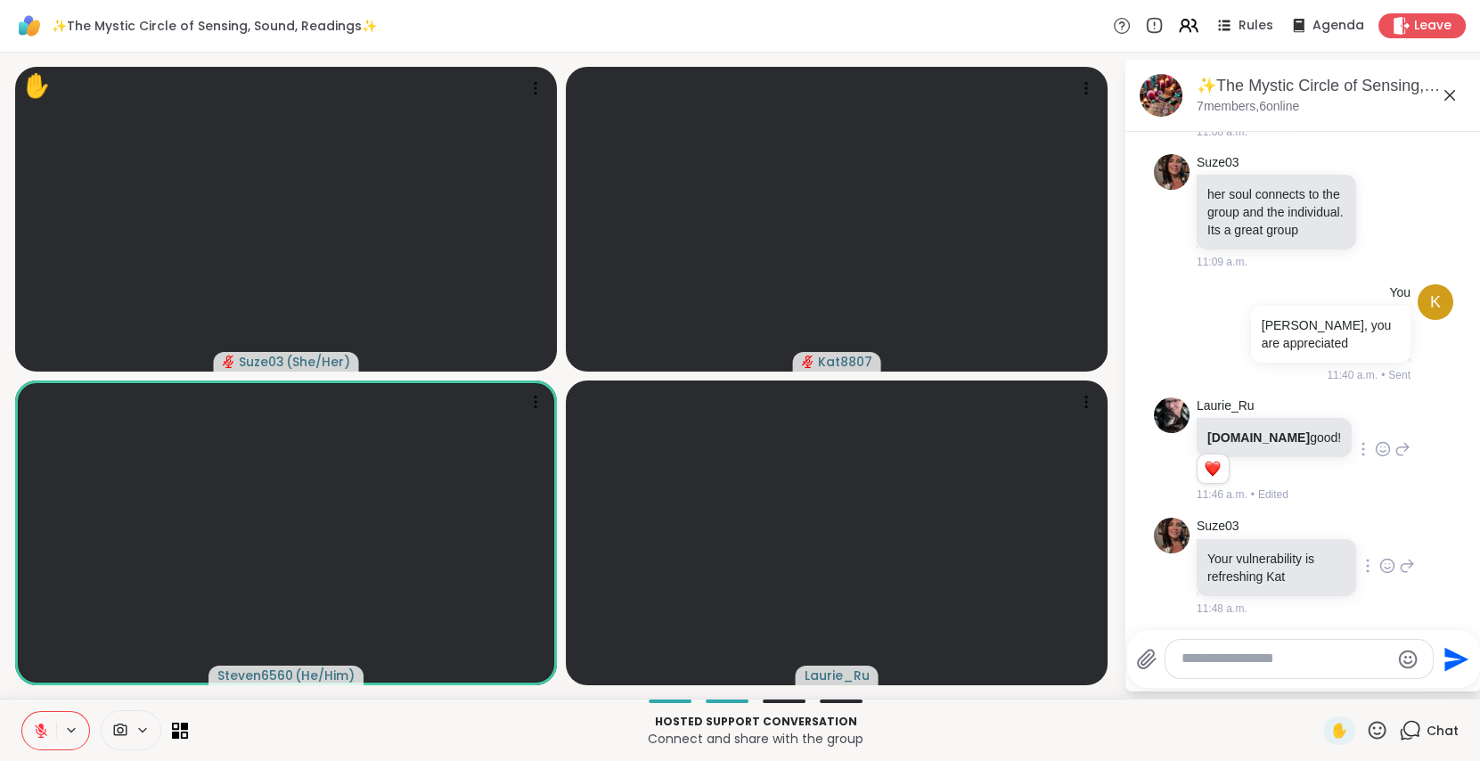
click at [1380, 568] on icon at bounding box center [1388, 566] width 16 height 18
click at [1380, 529] on div "Select Reaction: Heart" at bounding box center [1388, 537] width 16 height 16
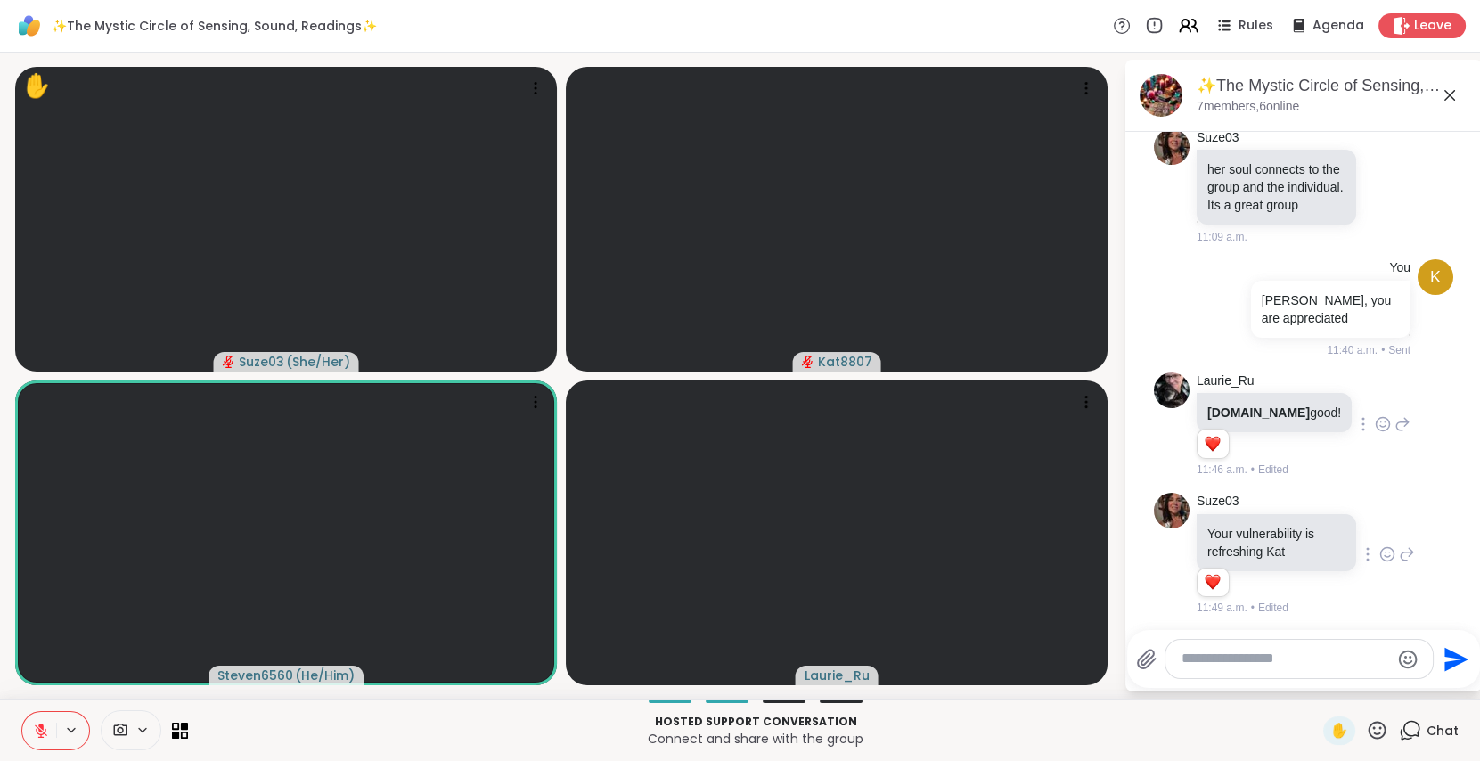
click at [1229, 676] on div at bounding box center [1299, 659] width 267 height 38
click at [1253, 667] on textarea "Type your message" at bounding box center [1286, 659] width 208 height 19
type textarea "**********"
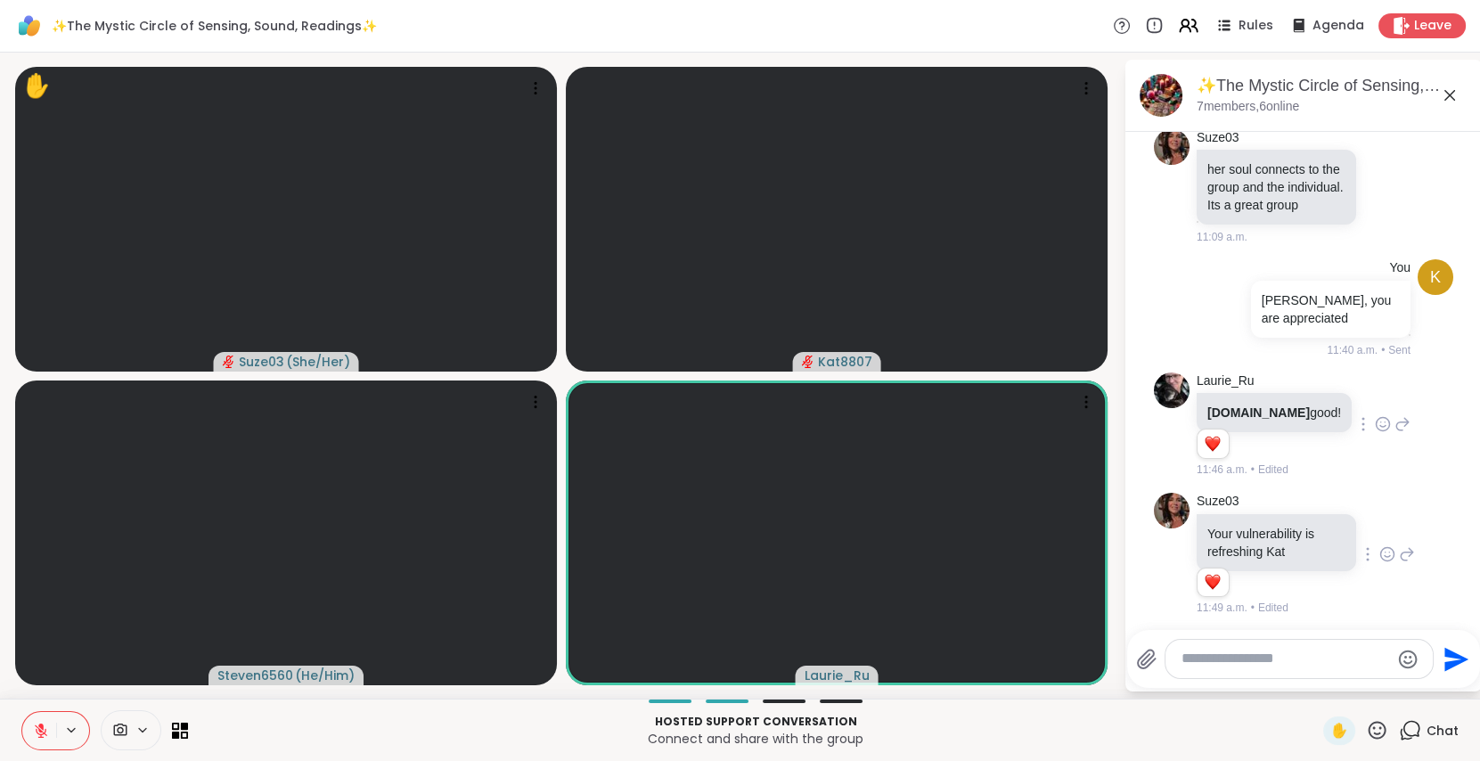
scroll to position [1373, 0]
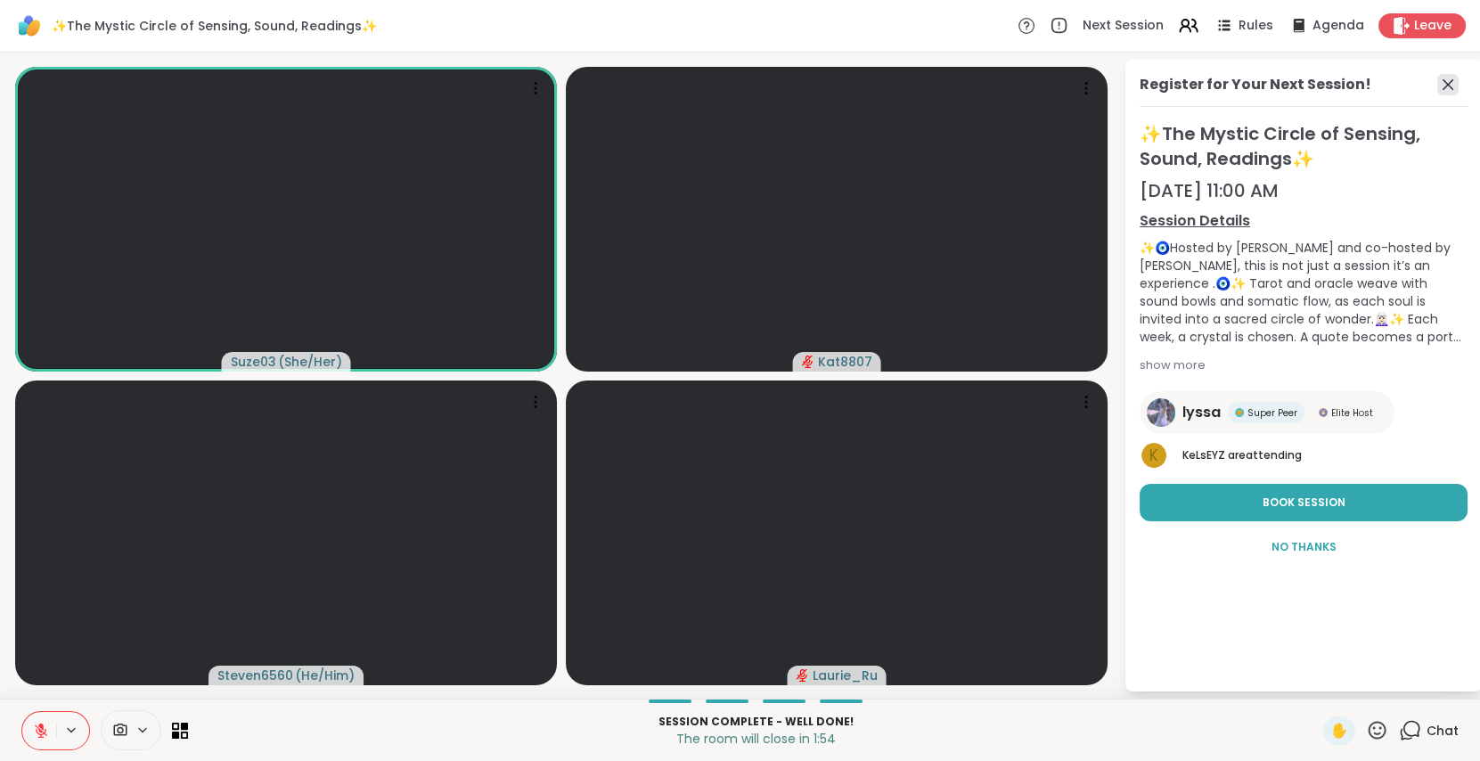
click at [1455, 86] on icon at bounding box center [1447, 84] width 21 height 21
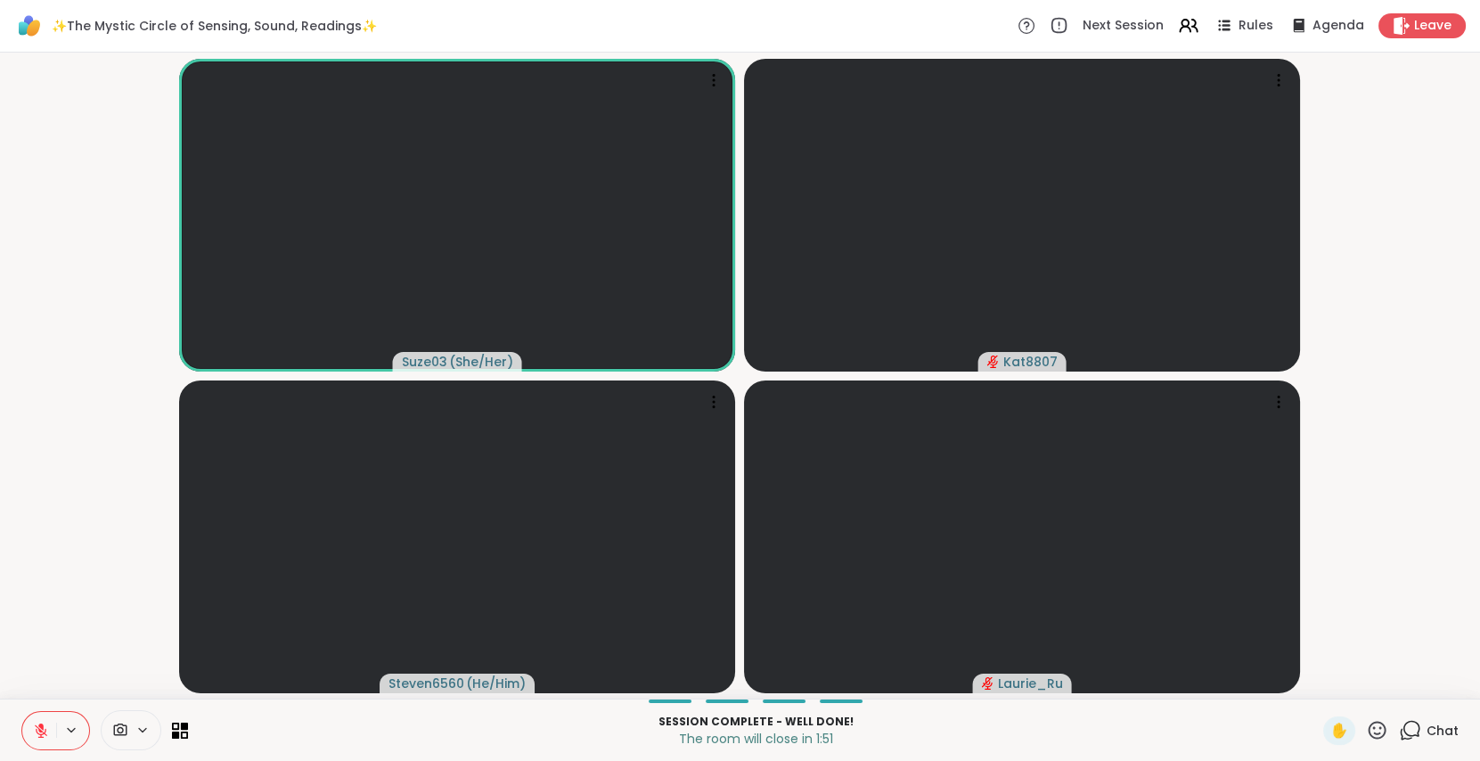
click at [1399, 731] on icon at bounding box center [1410, 730] width 22 height 22
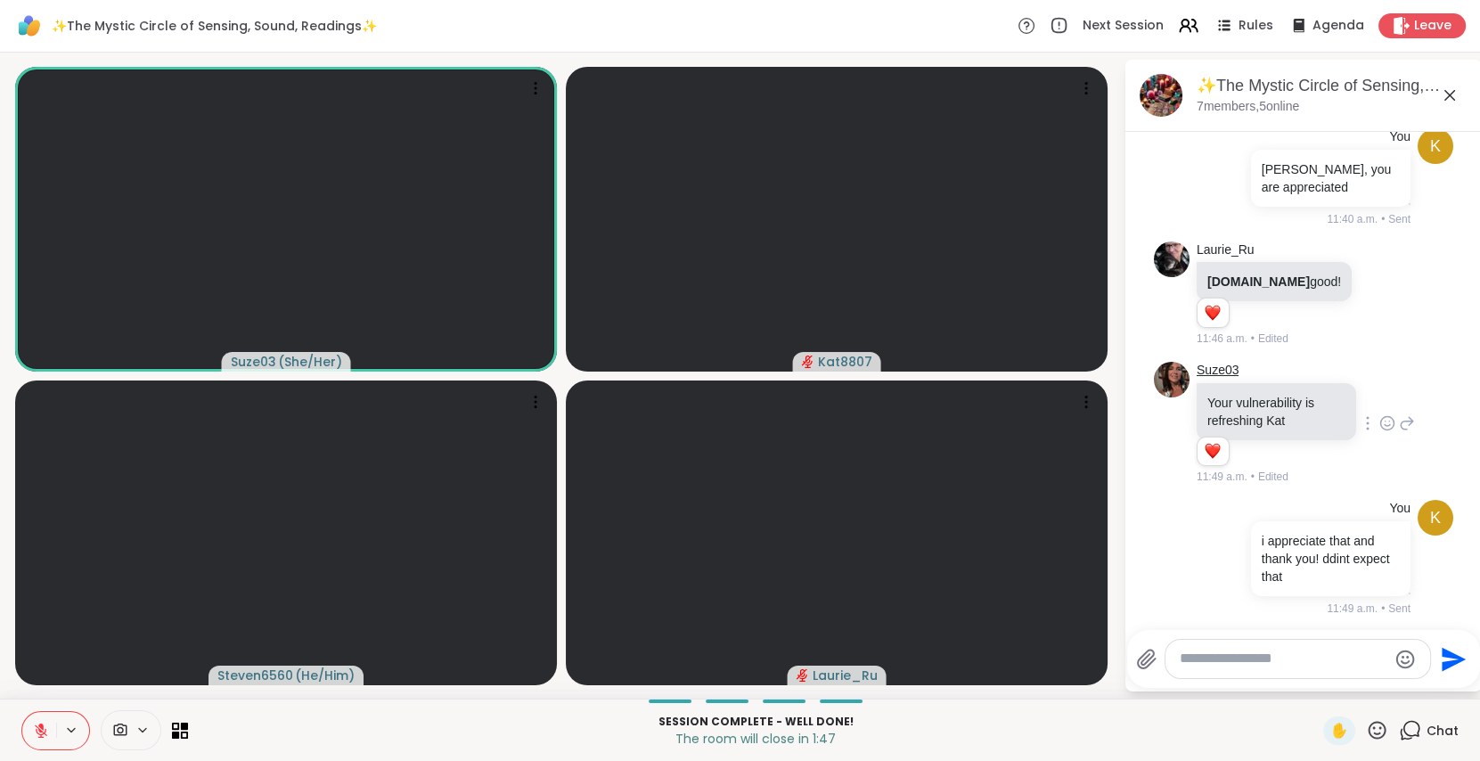
click at [1230, 362] on link "Suze03" at bounding box center [1218, 371] width 42 height 18
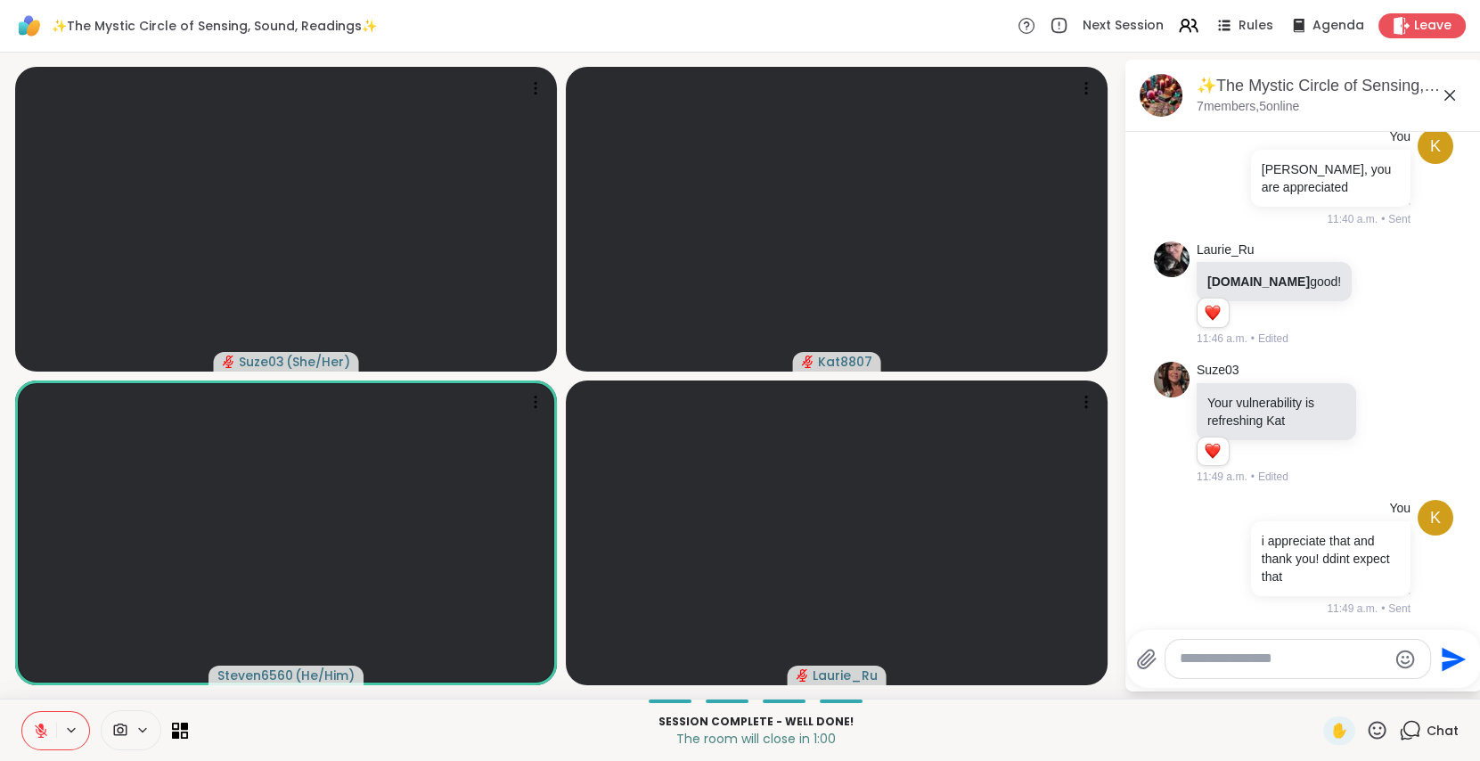
click at [1366, 731] on icon at bounding box center [1377, 730] width 22 height 22
click at [1316, 678] on span "❤️" at bounding box center [1325, 683] width 18 height 21
click at [1165, 246] on img at bounding box center [1172, 260] width 36 height 36
click at [1206, 242] on link "Laurie_Ru" at bounding box center [1226, 251] width 58 height 18
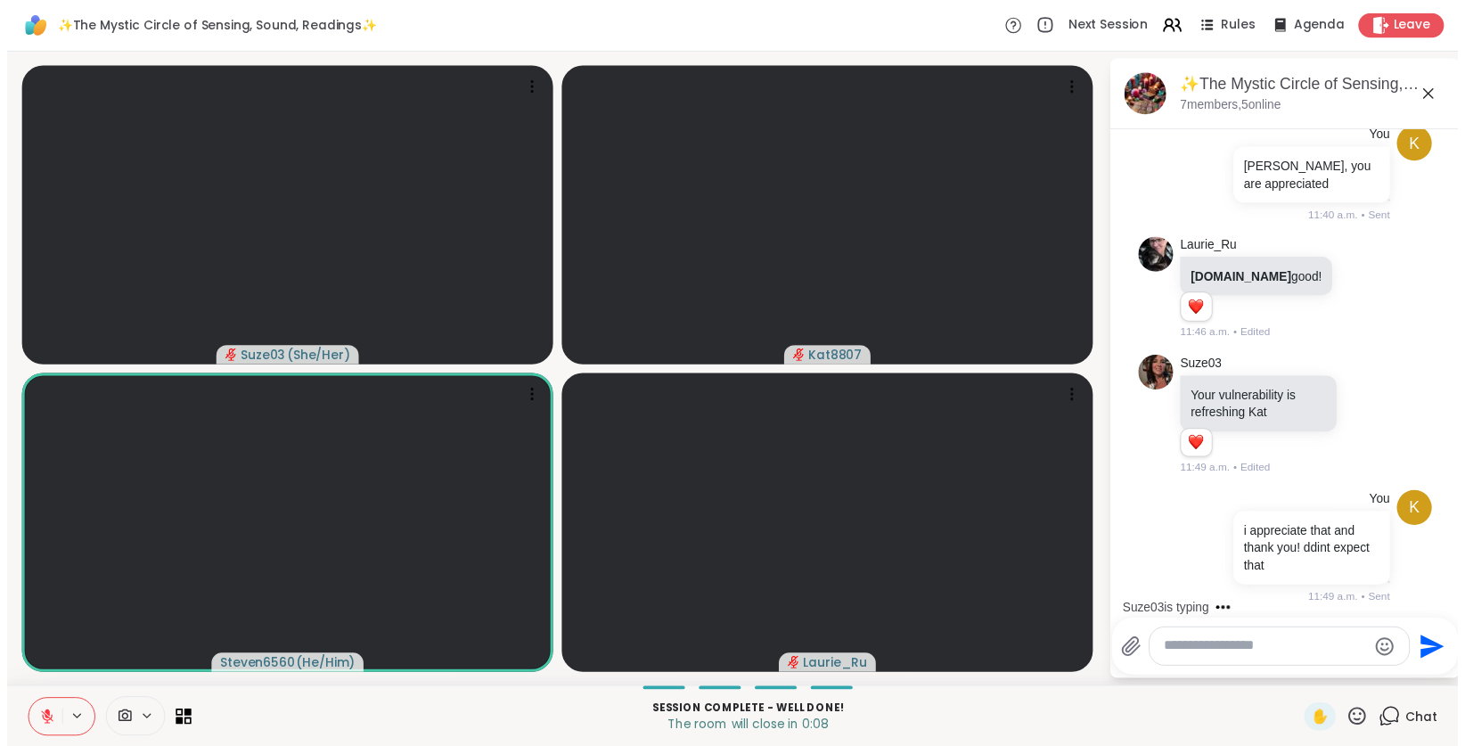
scroll to position [1503, 0]
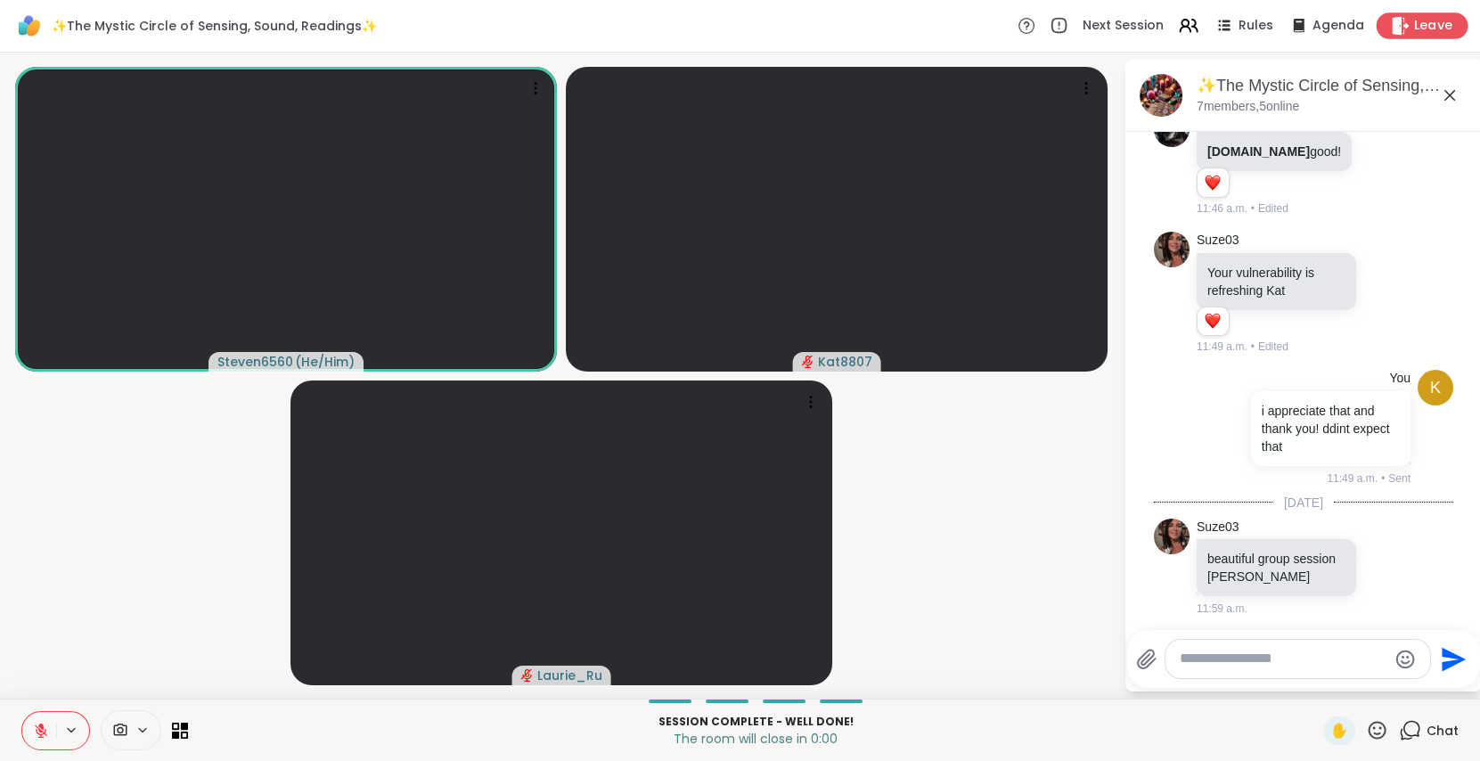
click at [1414, 30] on span "Leave" at bounding box center [1433, 26] width 39 height 19
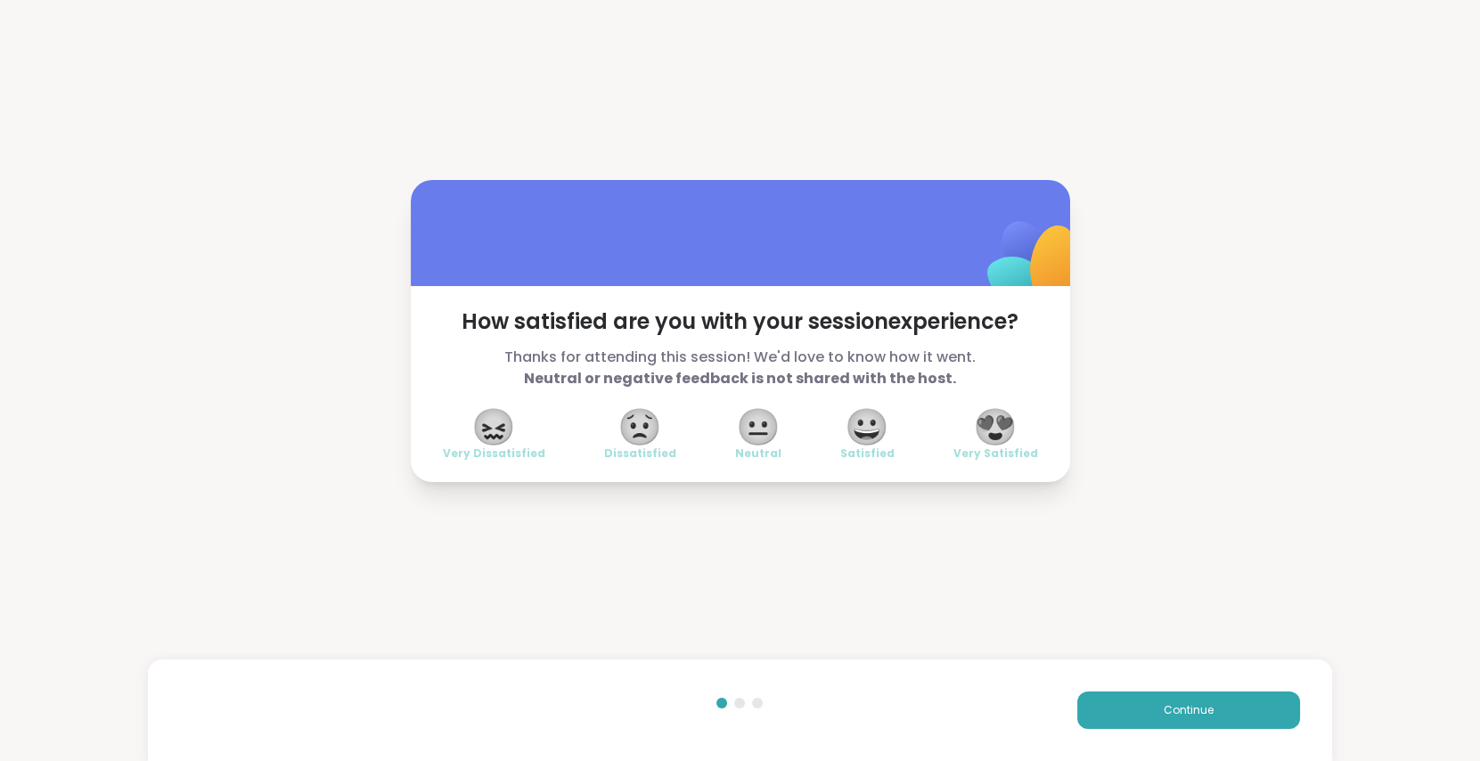
click at [1004, 412] on span "😍" at bounding box center [995, 427] width 45 height 32
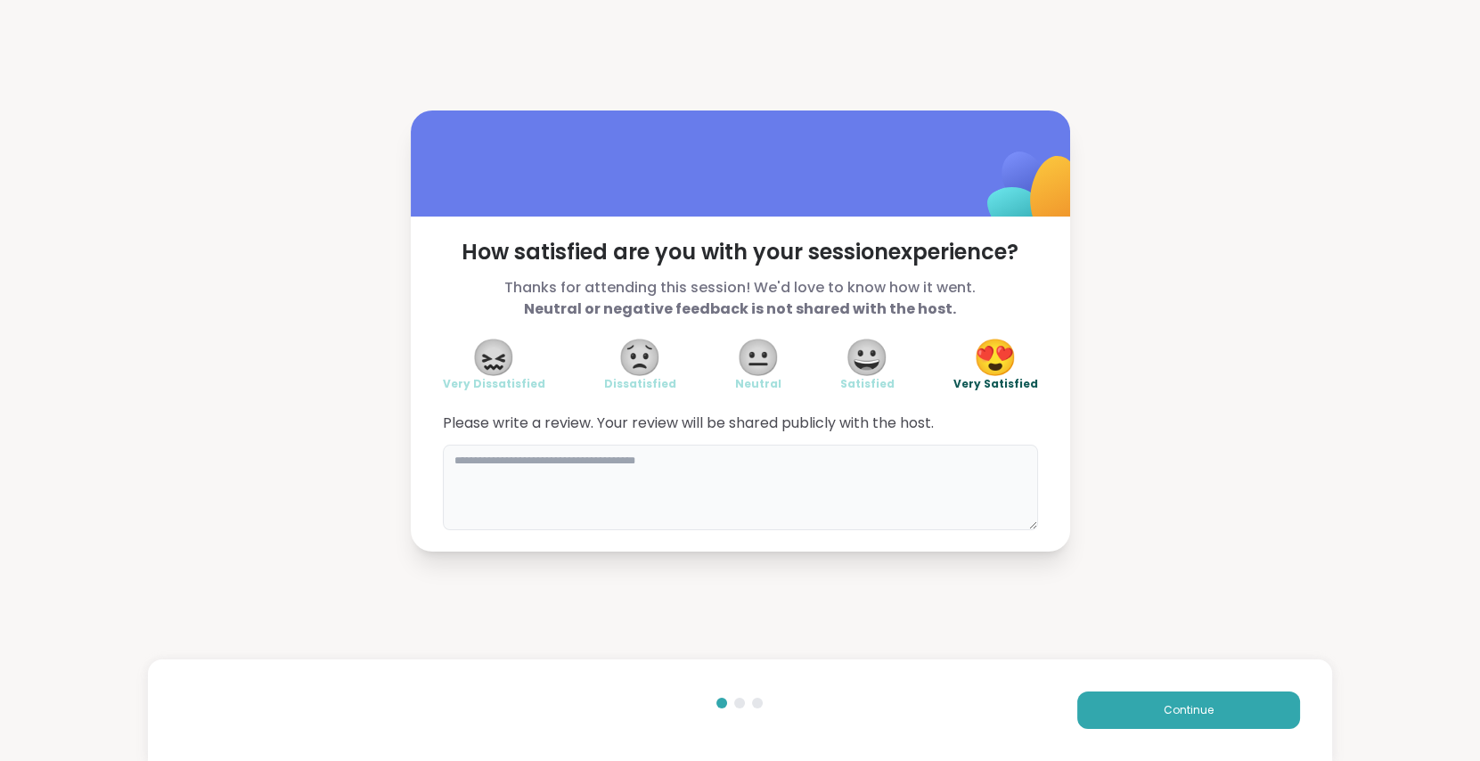
click at [697, 474] on textarea at bounding box center [740, 488] width 595 height 86
type textarea "**********"
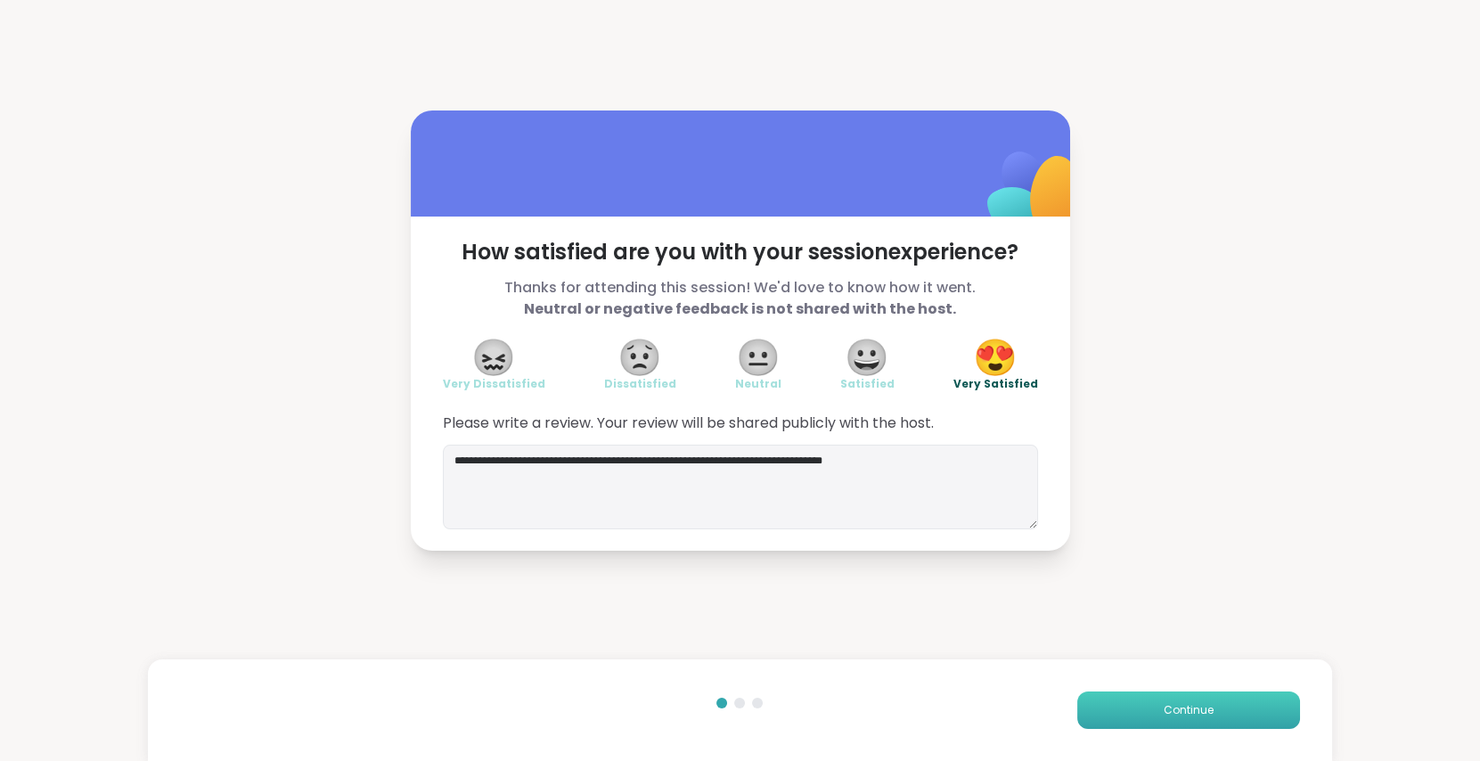
click at [1144, 698] on button "Continue" at bounding box center [1188, 710] width 223 height 37
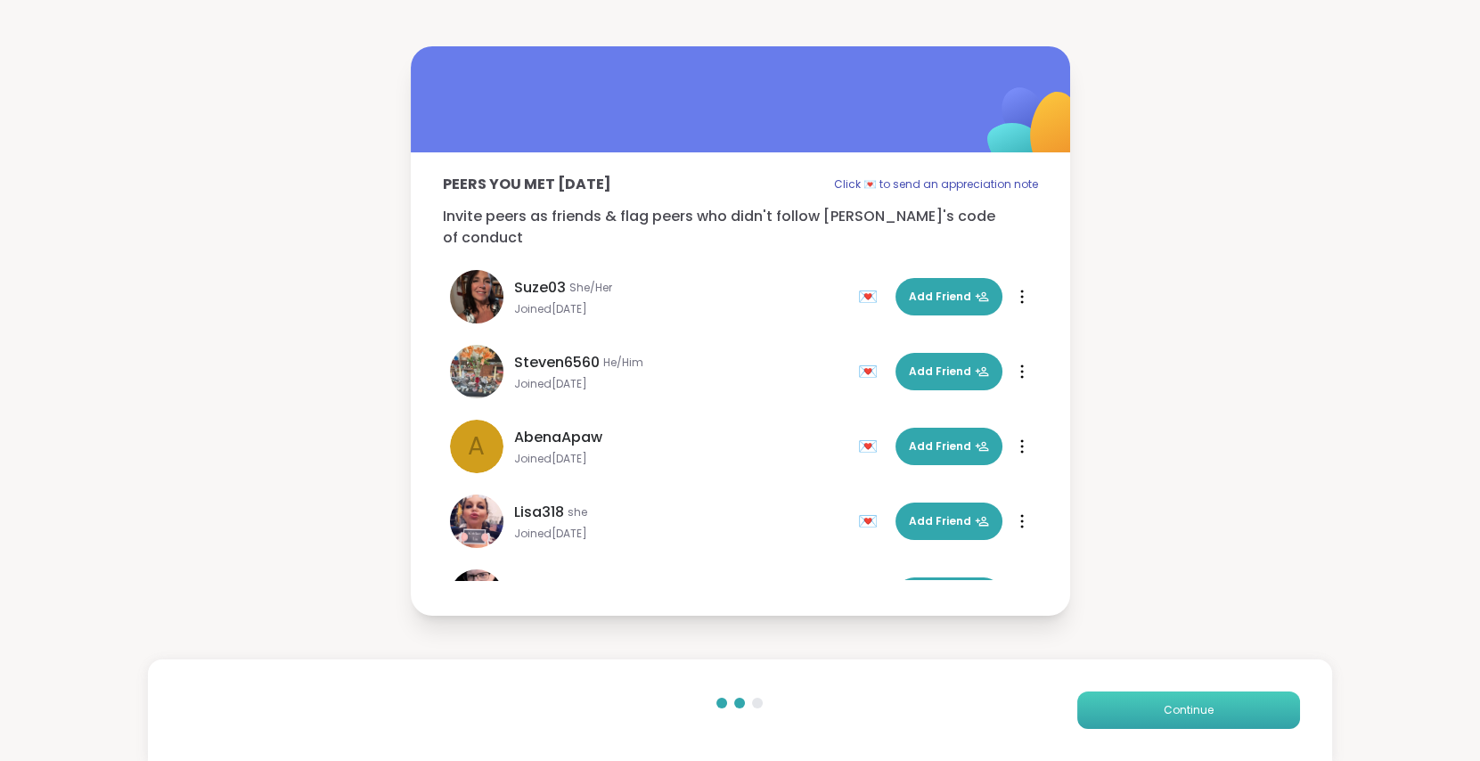
click at [1144, 698] on button "Continue" at bounding box center [1188, 710] width 223 height 37
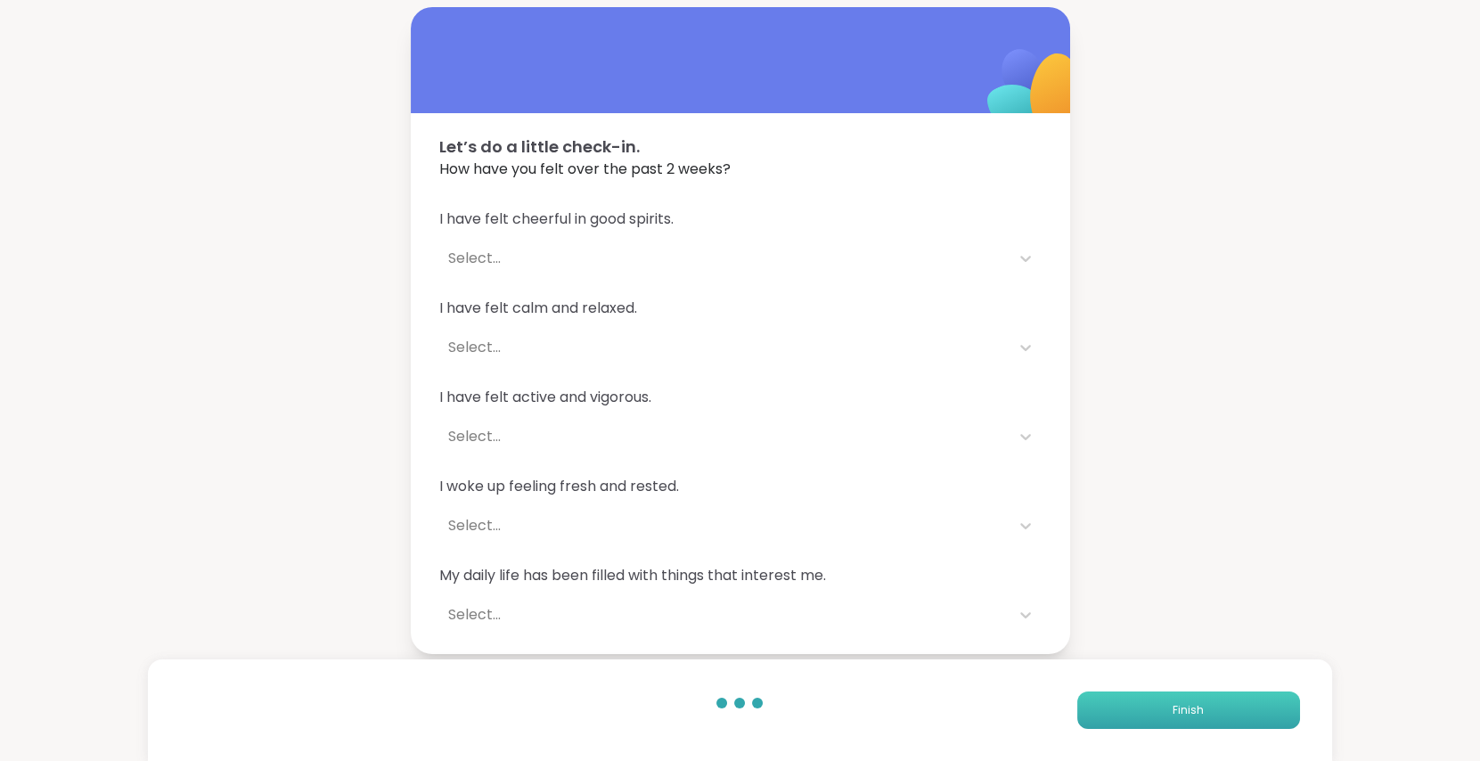
click at [1144, 698] on button "Finish" at bounding box center [1188, 710] width 223 height 37
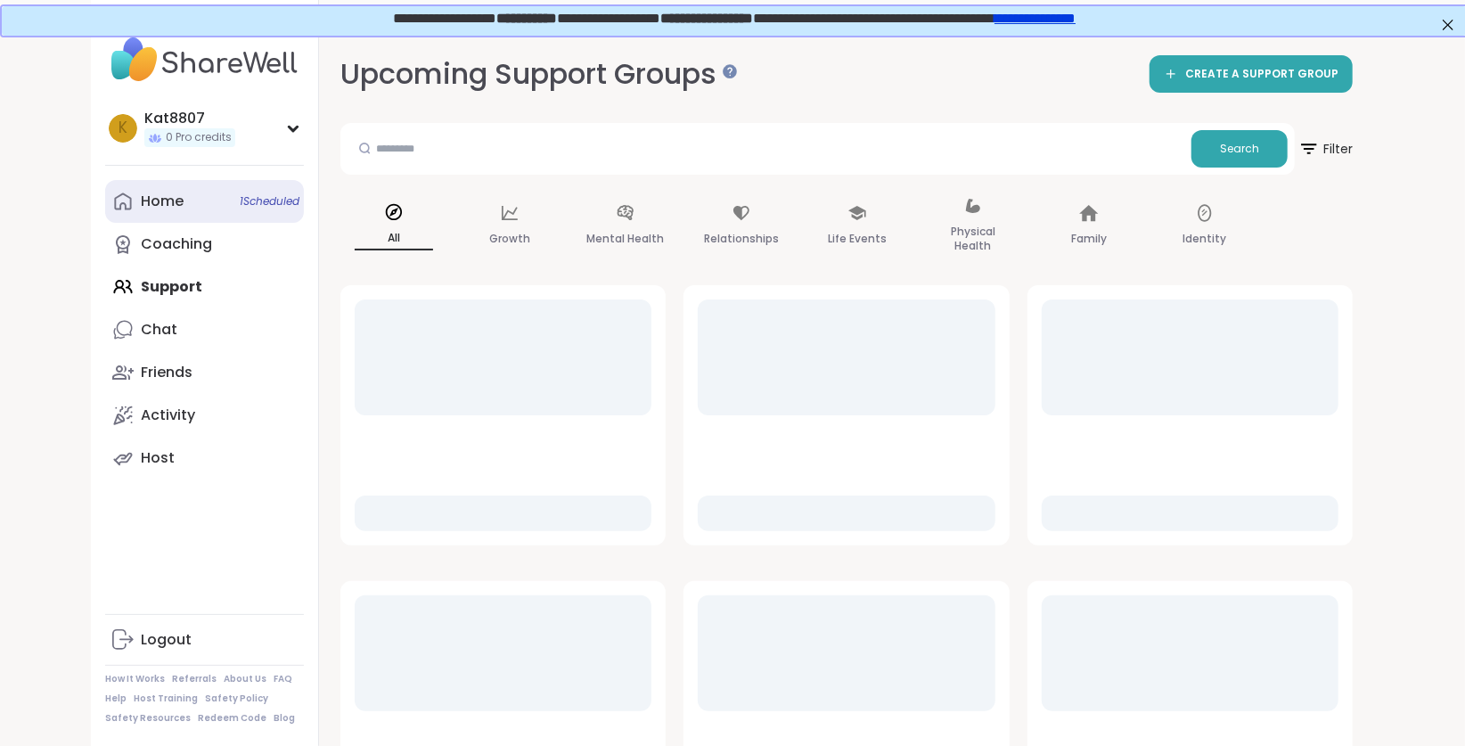
click at [212, 209] on link "Home 1 Scheduled" at bounding box center [204, 201] width 199 height 43
